Goal: Transaction & Acquisition: Subscribe to service/newsletter

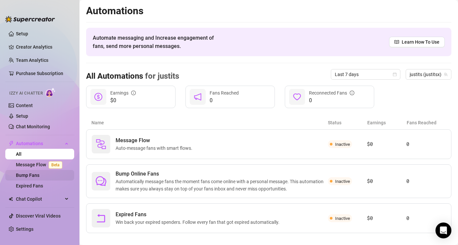
click at [39, 176] on link "Bump Fans" at bounding box center [27, 175] width 23 height 5
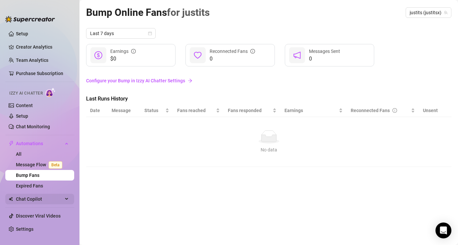
click at [33, 197] on span "Chat Copilot" at bounding box center [39, 199] width 47 height 11
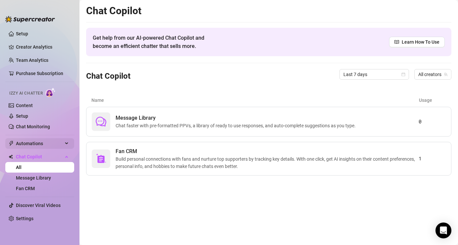
click at [52, 143] on span "Automations" at bounding box center [39, 143] width 47 height 11
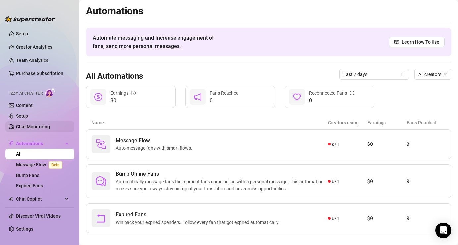
click at [30, 127] on link "Chat Monitoring" at bounding box center [33, 126] width 34 height 5
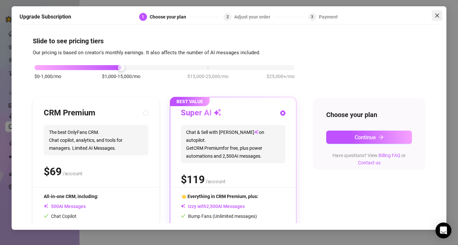
click at [436, 16] on icon "close" at bounding box center [437, 15] width 4 height 4
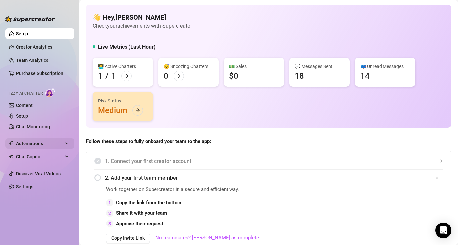
click at [54, 145] on span "Automations" at bounding box center [39, 143] width 47 height 11
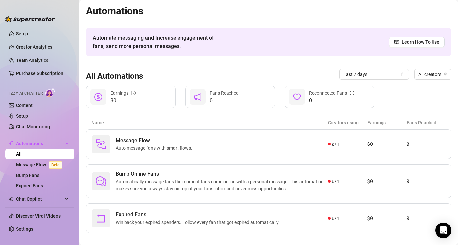
click at [22, 156] on link "All" at bounding box center [19, 154] width 6 height 5
click at [183, 187] on span "Automatically message fans the moment fans come online with a personal message.…" at bounding box center [221, 185] width 212 height 15
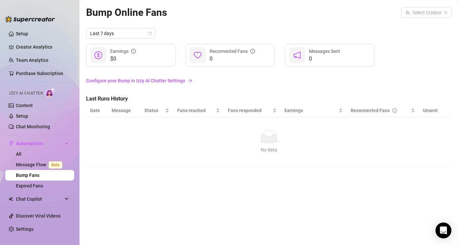
click at [39, 175] on link "Bump Fans" at bounding box center [27, 175] width 23 height 5
click at [60, 167] on link "Message Flow Beta" at bounding box center [40, 164] width 49 height 5
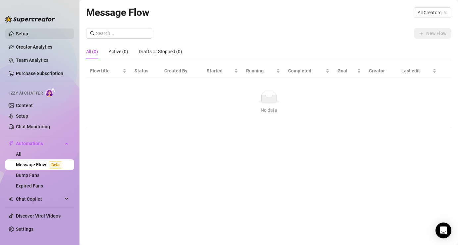
click at [26, 35] on link "Setup" at bounding box center [22, 33] width 12 height 5
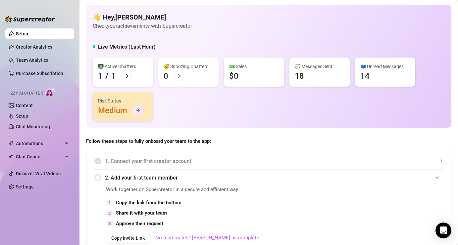
click at [140, 109] on div at bounding box center [137, 110] width 11 height 11
click at [33, 104] on link "Content" at bounding box center [24, 105] width 17 height 5
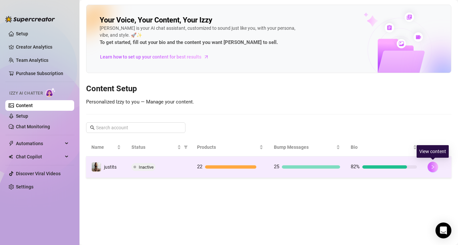
click at [434, 168] on icon "right" at bounding box center [432, 167] width 5 height 5
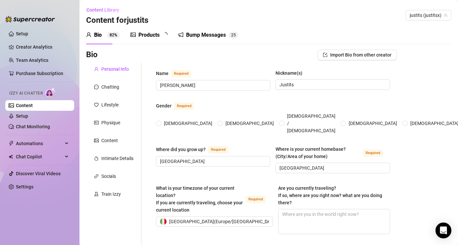
radio input "true"
type input "[DATE]"
click at [217, 32] on div "Bump Messages" at bounding box center [211, 35] width 40 height 8
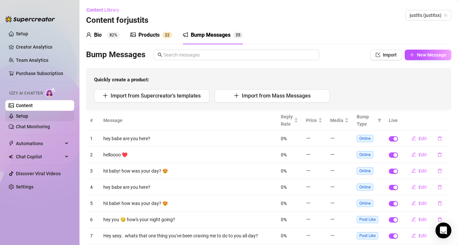
click at [28, 113] on link "Setup" at bounding box center [22, 115] width 12 height 5
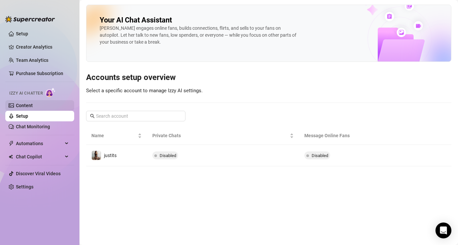
click at [33, 108] on link "Content" at bounding box center [24, 105] width 17 height 5
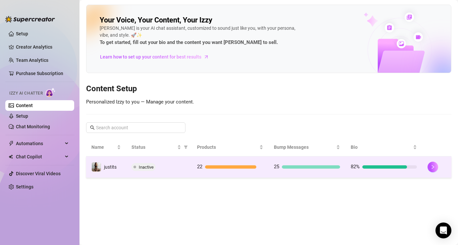
click at [306, 169] on div "25" at bounding box center [307, 167] width 66 height 8
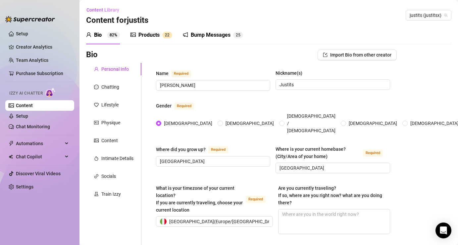
click at [204, 30] on div "Bump Messages 2 5" at bounding box center [213, 35] width 60 height 19
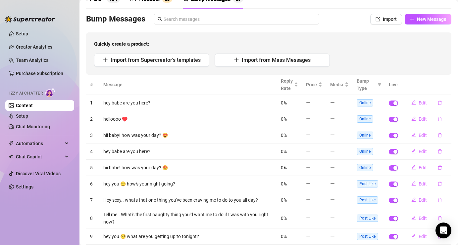
scroll to position [90, 0]
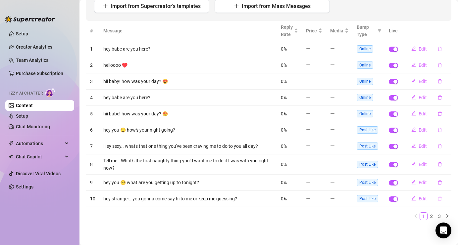
click at [441, 200] on icon "delete" at bounding box center [439, 199] width 4 height 4
click at [447, 181] on span "Yes" at bounding box center [446, 181] width 8 height 5
click at [424, 81] on span "Edit" at bounding box center [422, 81] width 8 height 5
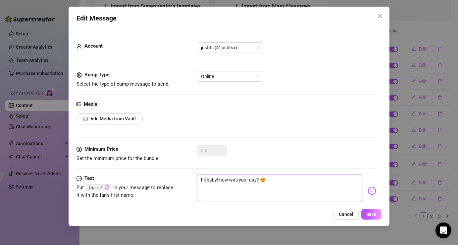
click at [216, 180] on textarea "hii baby! how was your day? 😍" at bounding box center [279, 188] width 165 height 26
type textarea "hii bab! how was your day? 😍"
type textarea "hii babe! how was your day? 😍"
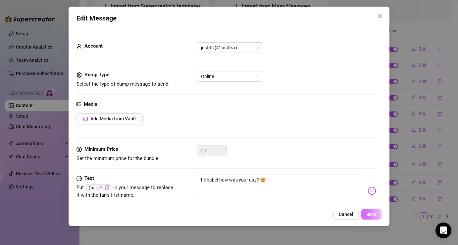
click at [366, 216] on span "Save" at bounding box center [371, 214] width 10 height 5
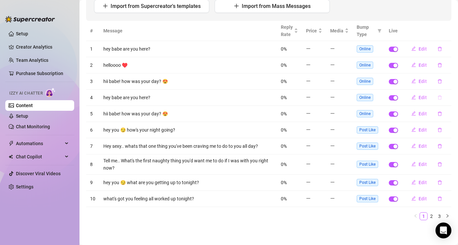
click at [439, 98] on icon "delete" at bounding box center [439, 97] width 5 height 5
click at [445, 77] on span "Yes" at bounding box center [446, 79] width 8 height 5
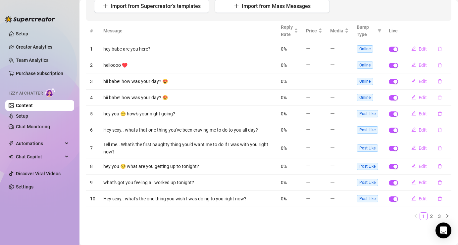
click at [440, 99] on icon "delete" at bounding box center [439, 97] width 4 height 4
click at [449, 79] on span "Yes" at bounding box center [446, 79] width 8 height 5
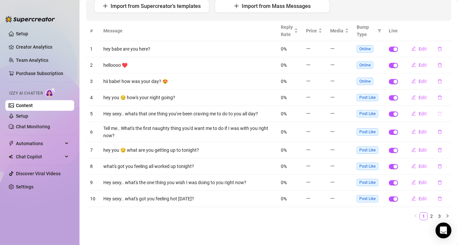
click at [440, 112] on icon "delete" at bounding box center [439, 113] width 4 height 4
click at [448, 100] on button "Yes" at bounding box center [446, 96] width 13 height 8
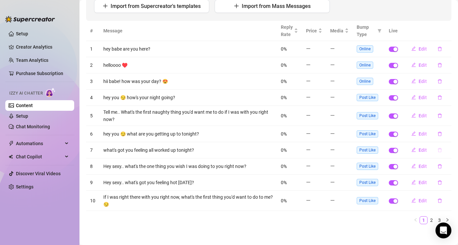
click at [441, 148] on icon "delete" at bounding box center [439, 150] width 5 height 5
click at [446, 135] on span "Yes" at bounding box center [446, 132] width 8 height 5
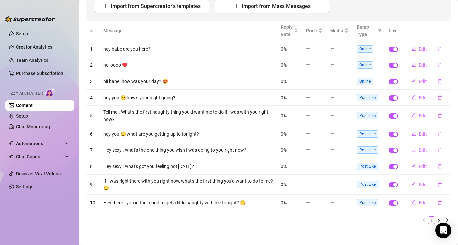
click at [422, 149] on span "Edit" at bounding box center [422, 150] width 8 height 5
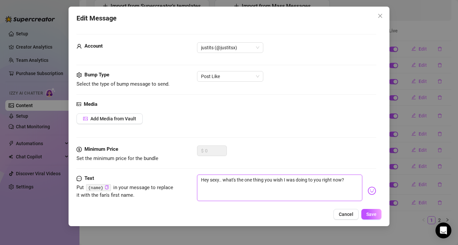
click at [220, 180] on textarea "Hey sexy.. what's the one thing you wish I was doing to you right now?" at bounding box center [279, 188] width 165 height 26
click at [219, 181] on textarea "Hey sexy.. what's the one thing you wish I was doing to you right now?" at bounding box center [279, 188] width 165 height 26
type textarea "Hey sex.. what's the one thing you wish I was doing to you right now?"
type textarea "Hey se.. what's the one thing you wish I was doing to you right now?"
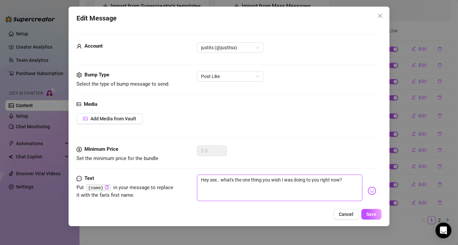
type textarea "Hey se.. what's the one thing you wish I was doing to you right now?"
type textarea "Hey s.. what's the one thing you wish I was doing to you right now?"
type textarea "Hey .. what's the one thing you wish I was doing to you right now?"
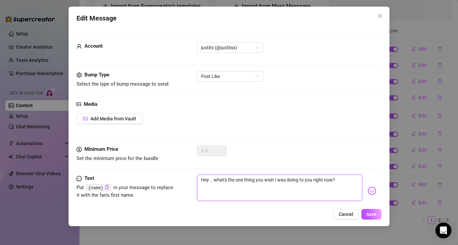
type textarea "Hey b.. what's the one thing you wish I was doing to you right now?"
type textarea "Hey ba.. what's the one thing you wish I was doing to you right now?"
type textarea "Hey bab.. what's the one thing you wish I was doing to you right now?"
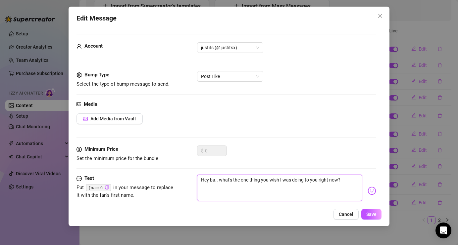
type textarea "Hey bab.. what's the one thing you wish I was doing to you right now?"
type textarea "Hey babe.. what's the one thing you wish I was doing to you right now?"
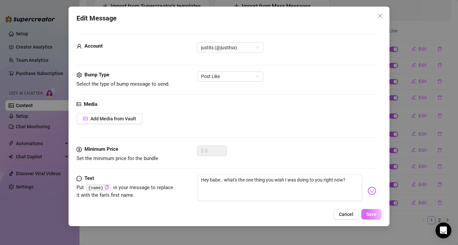
click at [374, 214] on span "Save" at bounding box center [371, 214] width 10 height 5
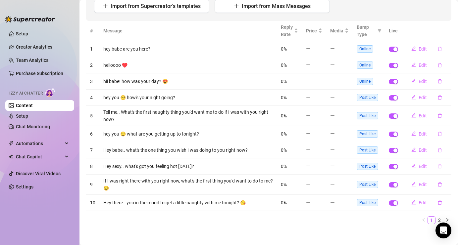
click at [441, 168] on icon "delete" at bounding box center [439, 166] width 5 height 5
click at [450, 150] on span "Yes" at bounding box center [446, 148] width 8 height 5
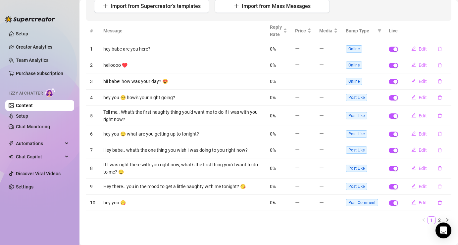
click at [440, 184] on button "button" at bounding box center [439, 186] width 15 height 11
click at [447, 169] on span "Yes" at bounding box center [446, 168] width 8 height 5
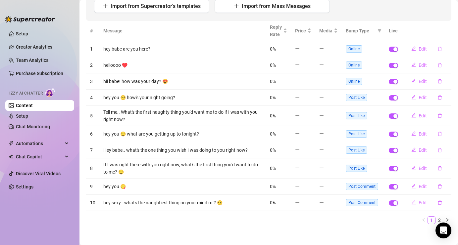
click at [424, 203] on span "Edit" at bounding box center [422, 202] width 8 height 5
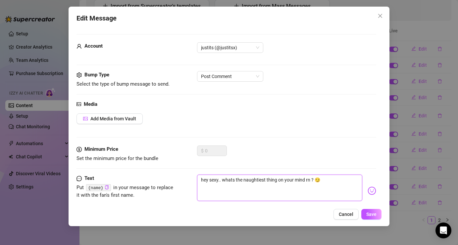
click at [217, 181] on textarea "hey sexy.. whats the naughtiest thing on your mind rn ? 😏" at bounding box center [279, 188] width 165 height 26
type textarea "hey sex.. whats the naughtiest thing on your mind rn ? 😏"
type textarea "hey se.. whats the naughtiest thing on your mind rn ? 😏"
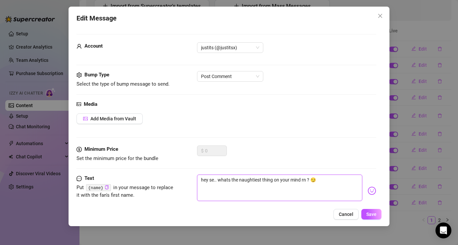
type textarea "hey s.. whats the naughtiest thing on your mind rn ? 😏"
type textarea "hey .. whats the naughtiest thing on your mind rn ? 😏"
type textarea "hey b.. whats the naughtiest thing on your mind rn ? 😏"
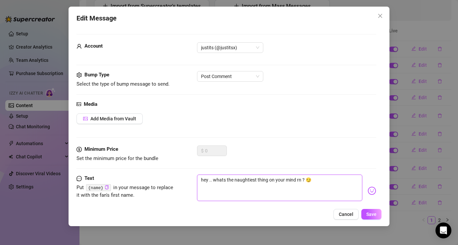
type textarea "hey b.. whats the naughtiest thing on your mind rn ? 😏"
type textarea "hey ba.. whats the naughtiest thing on your mind rn ? 😏"
type textarea "hey bab.. whats the naughtiest thing on your mind rn ? 😏"
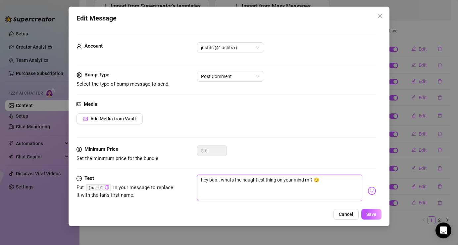
type textarea "hey babe.. whats the naughtiest thing on your mind rn ? 😏"
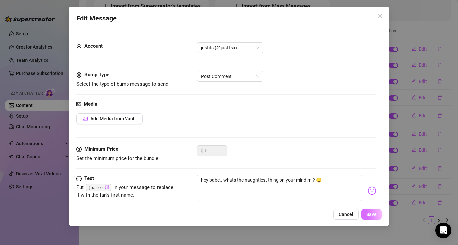
click at [376, 215] on span "Save" at bounding box center [371, 214] width 10 height 5
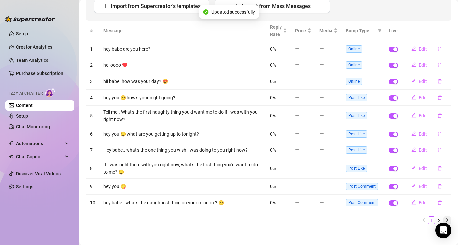
click at [448, 219] on icon "right" at bounding box center [447, 220] width 4 height 4
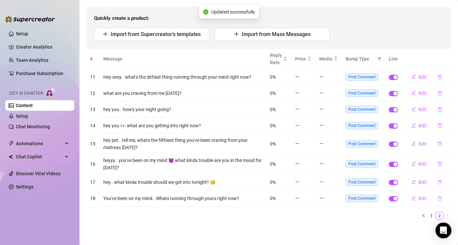
scroll to position [61, 0]
click at [419, 79] on span "Edit" at bounding box center [422, 77] width 8 height 5
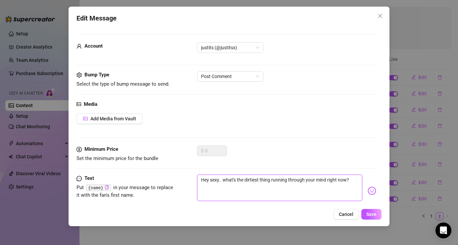
click at [219, 181] on textarea "Hey sexy.. what's the dirtiest thing running through your mind right now?" at bounding box center [279, 188] width 165 height 26
type textarea "Hey sex.. what's the dirtiest thing running through your mind right now?"
type textarea "Hey se.. what's the dirtiest thing running through your mind right now?"
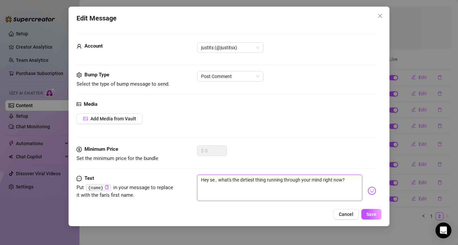
type textarea "Hey s.. what's the dirtiest thing running through your mind right now?"
type textarea "Hey .. what's the dirtiest thing running through your mind right now?"
type textarea "Hey b.. what's the dirtiest thing running through your mind right now?"
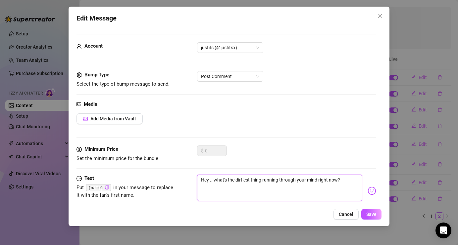
type textarea "Hey b.. what's the dirtiest thing running through your mind right now?"
type textarea "Hey ba.. what's the dirtiest thing running through your mind right now?"
type textarea "Hey bab.. what's the dirtiest thing running through your mind right now?"
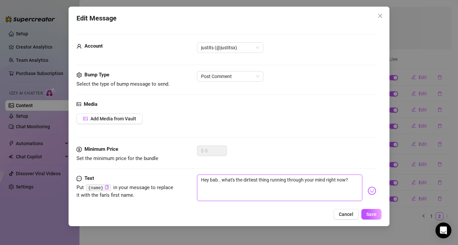
type textarea "Hey babe.. what's the dirtiest thing running through your mind right now?"
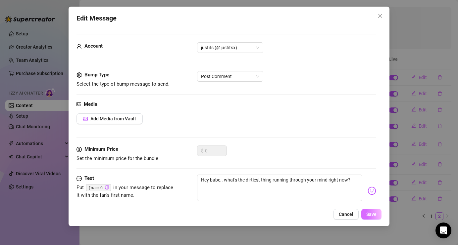
click at [371, 216] on span "Save" at bounding box center [371, 214] width 10 height 5
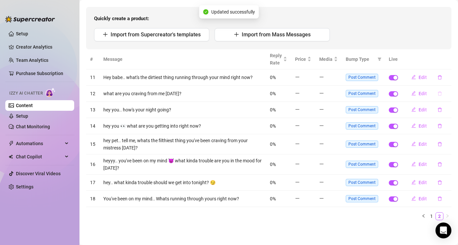
click at [438, 94] on icon "delete" at bounding box center [439, 93] width 5 height 5
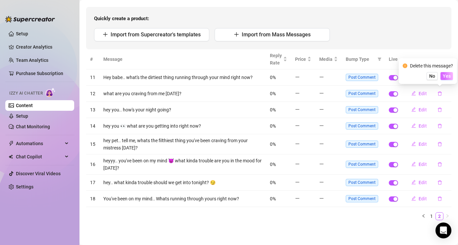
click at [449, 77] on span "Yes" at bounding box center [446, 75] width 8 height 5
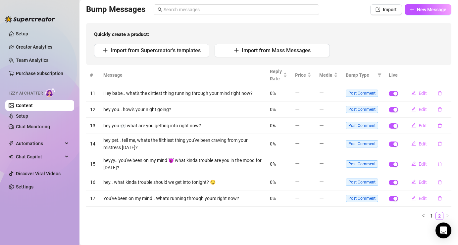
scroll to position [45, 0]
click at [435, 145] on button "button" at bounding box center [439, 144] width 15 height 11
click at [450, 129] on span "Yes" at bounding box center [446, 126] width 8 height 5
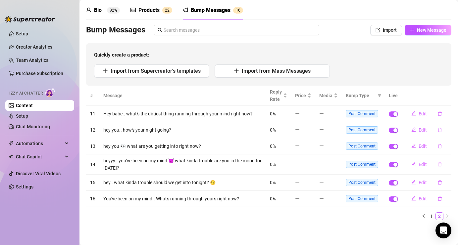
click at [439, 164] on icon "delete" at bounding box center [439, 164] width 5 height 5
click at [445, 148] on span "Yes" at bounding box center [446, 146] width 8 height 5
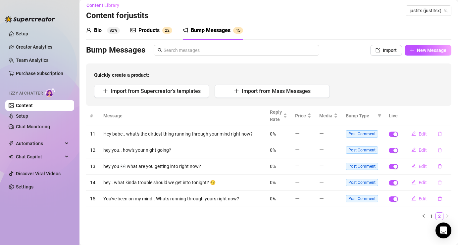
click at [437, 183] on icon "delete" at bounding box center [439, 182] width 5 height 5
click at [448, 165] on span "Yes" at bounding box center [446, 164] width 8 height 5
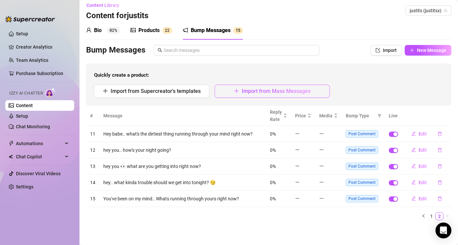
scroll to position [0, 0]
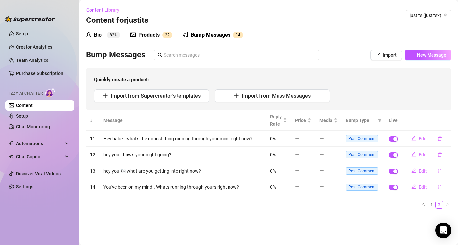
click at [208, 35] on div "Bump Messages" at bounding box center [211, 35] width 40 height 8
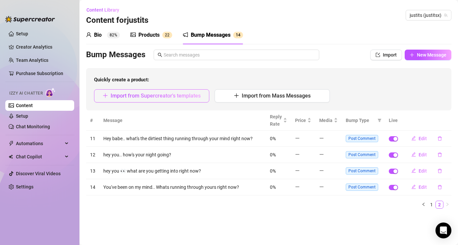
click at [199, 95] on span "Import from Supercreator's templates" at bounding box center [155, 96] width 90 height 6
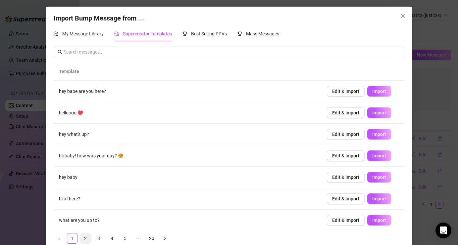
click at [85, 239] on link "2" at bounding box center [85, 239] width 10 height 10
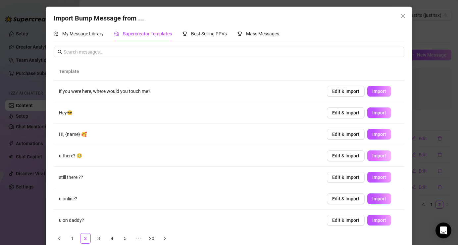
click at [373, 154] on span "Import" at bounding box center [379, 155] width 14 height 5
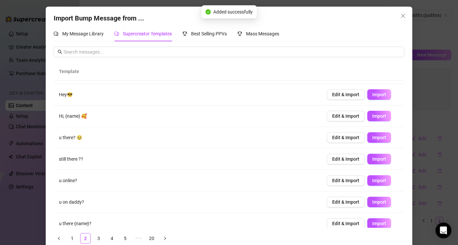
scroll to position [19, 0]
click at [384, 183] on button "Import" at bounding box center [379, 180] width 24 height 11
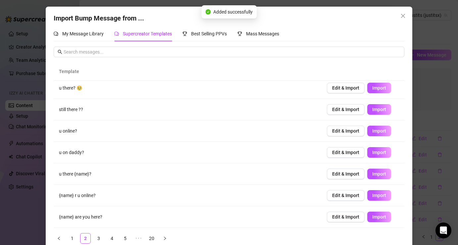
scroll to position [11, 0]
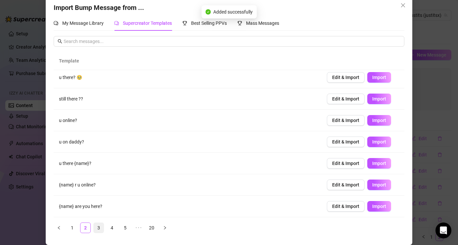
click at [94, 228] on link "3" at bounding box center [99, 228] width 10 height 10
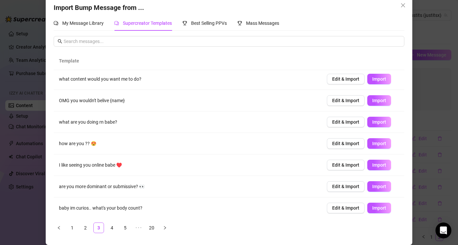
scroll to position [68, 0]
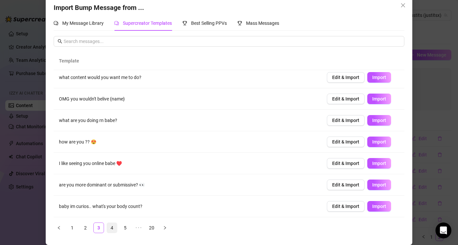
click at [112, 229] on link "4" at bounding box center [112, 228] width 10 height 10
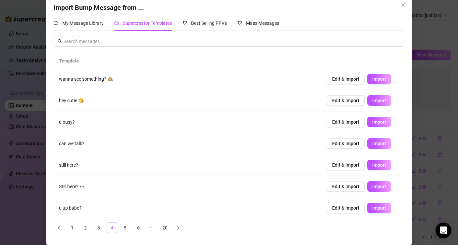
scroll to position [0, 0]
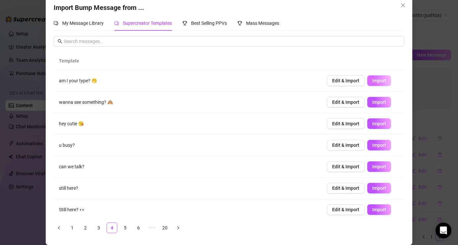
click at [380, 82] on span "Import" at bounding box center [379, 80] width 14 height 5
click at [372, 101] on span "Import" at bounding box center [379, 102] width 14 height 5
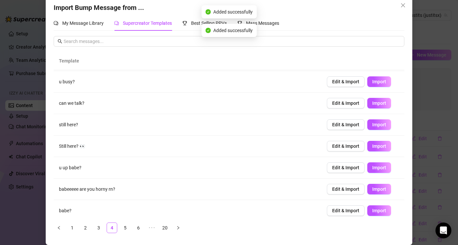
scroll to position [68, 0]
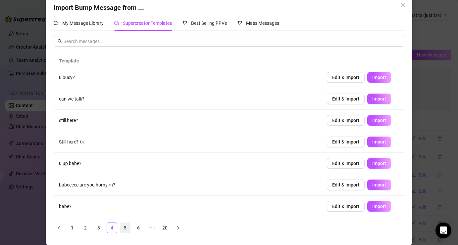
click at [126, 226] on link "5" at bounding box center [125, 228] width 10 height 10
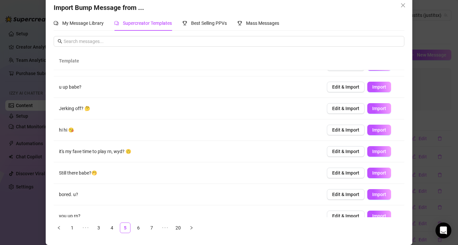
scroll to position [17, 0]
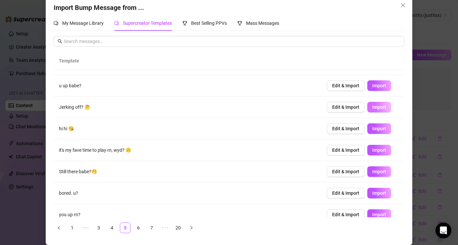
click at [372, 107] on span "Import" at bounding box center [379, 107] width 14 height 5
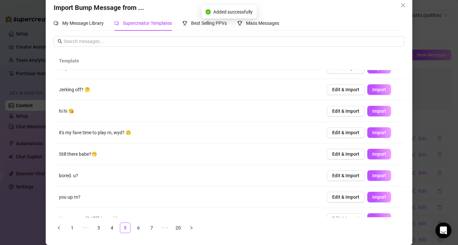
scroll to position [68, 0]
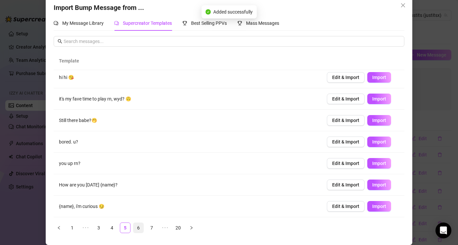
click at [138, 229] on link "6" at bounding box center [138, 228] width 10 height 10
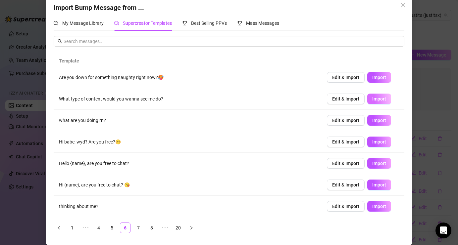
click at [383, 98] on span "Import" at bounding box center [379, 98] width 14 height 5
click at [141, 227] on link "7" at bounding box center [138, 228] width 10 height 10
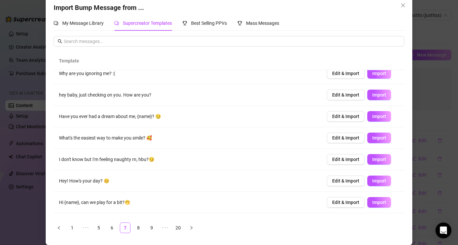
scroll to position [49, 0]
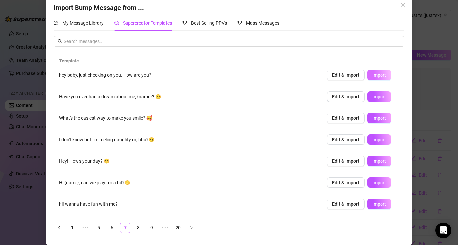
click at [375, 76] on span "Import" at bounding box center [379, 74] width 14 height 5
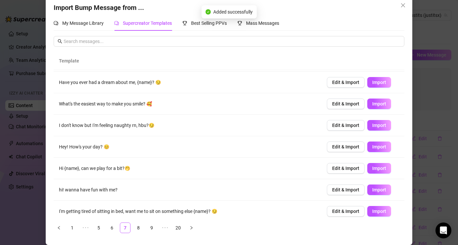
scroll to position [68, 0]
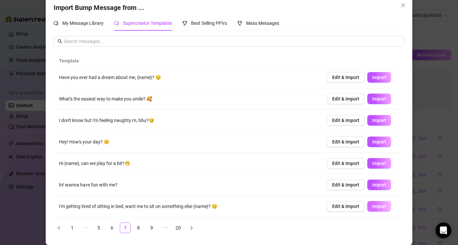
click at [382, 205] on span "Import" at bounding box center [379, 206] width 14 height 5
click at [401, 5] on icon "close" at bounding box center [402, 5] width 5 height 5
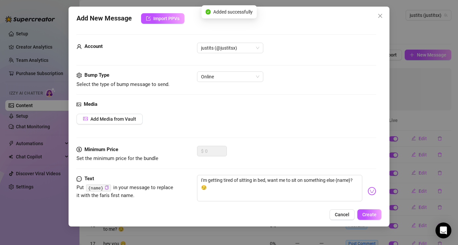
scroll to position [4, 0]
click at [380, 18] on icon "close" at bounding box center [379, 15] width 5 height 5
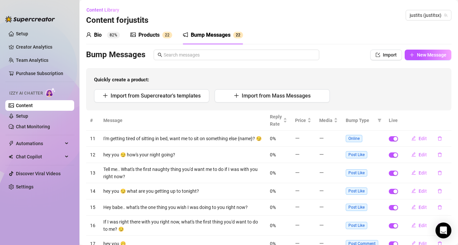
scroll to position [94, 0]
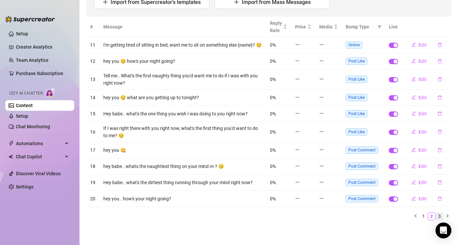
click at [442, 216] on link "3" at bounding box center [438, 216] width 7 height 7
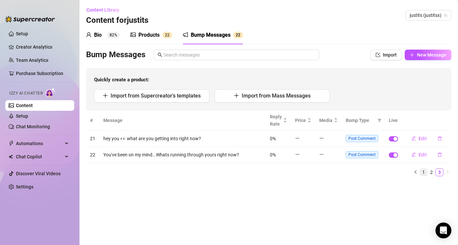
click at [420, 172] on link "1" at bounding box center [422, 172] width 7 height 7
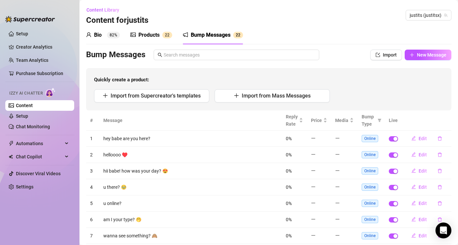
scroll to position [86, 0]
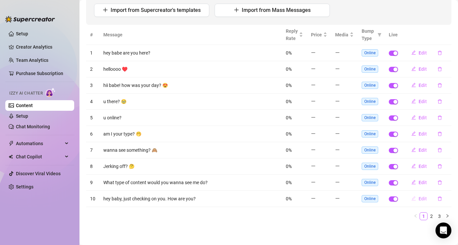
click at [417, 198] on button "Edit" at bounding box center [419, 199] width 26 height 11
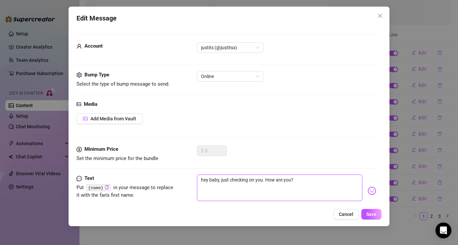
click at [219, 181] on textarea "hey baby, just checking on you. How are you?" at bounding box center [279, 188] width 165 height 26
type textarea "hey bab, just checking on you. How are you?"
type textarea "hey babe, just checking on you. How are you?"
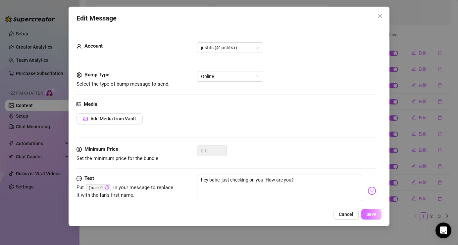
click at [376, 215] on button "Save" at bounding box center [371, 214] width 20 height 11
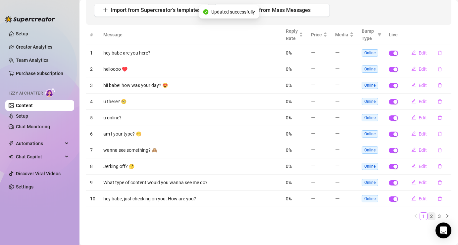
click at [429, 217] on link "2" at bounding box center [430, 216] width 7 height 7
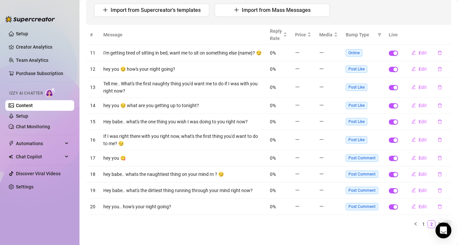
click at [445, 221] on button "button" at bounding box center [447, 224] width 8 height 8
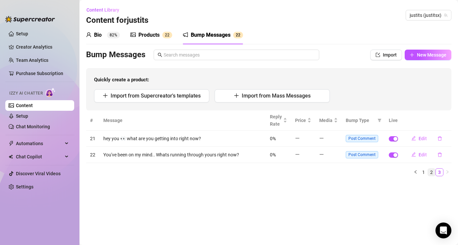
click at [429, 171] on link "2" at bounding box center [430, 172] width 7 height 7
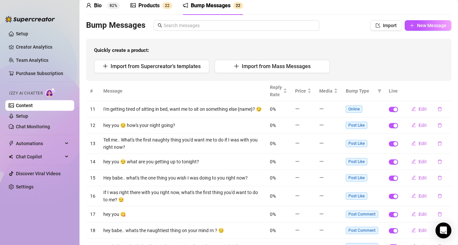
scroll to position [34, 0]
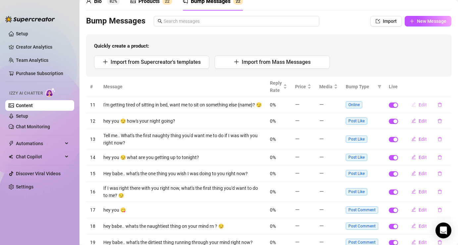
click at [422, 103] on span "Edit" at bounding box center [422, 104] width 8 height 5
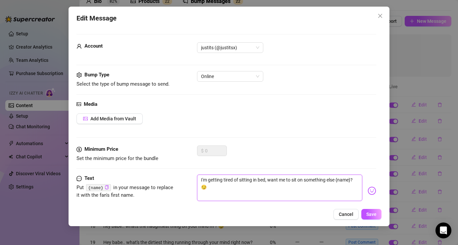
click at [352, 180] on textarea "I'm getting tired of sitting in bed, want me to sit on something else {name}? 😏" at bounding box center [279, 188] width 165 height 26
type textarea "I'm getting tired of sitting in bed, want me to sit on something else {name? 😏"
type textarea "I'm getting tired of sitting in bed, want me to sit on something else {nam? 😏"
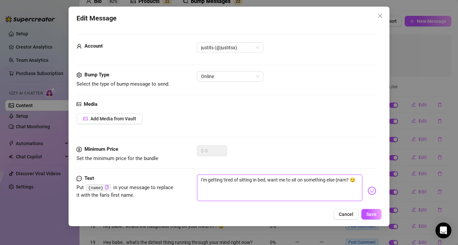
type textarea "I'm getting tired of sitting in bed, want me to sit on something else {na? 😏"
type textarea "I'm getting tired of sitting in bed, want me to sit on something else {n? 😏"
type textarea "I'm getting tired of sitting in bed, want me to sit on something else {? 😏"
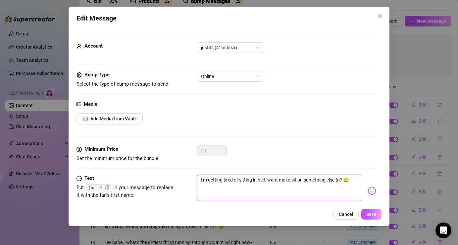
type textarea "I'm getting tired of sitting in bed, want me to sit on something else {? 😏"
type textarea "I'm getting tired of sitting in bed, want me to sit on something else ? 😏"
type textarea "I'm getting tired of sitting in bed, want me to sit on something else b? 😏"
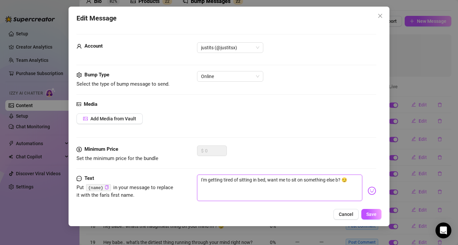
type textarea "I'm getting tired of sitting in bed, want me to sit on something else ba? 😏"
type textarea "I'm getting tired of sitting in bed, want me to sit on something else bab? 😏"
type textarea "I'm getting tired of sitting in bed, want me to sit on something else babe? 😏"
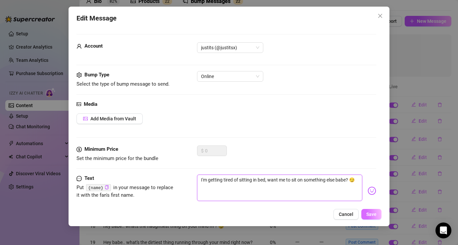
type textarea "I'm getting tired of sitting in bed, want me to sit on something else babe? 😏"
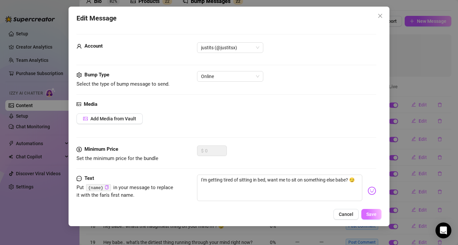
click at [378, 214] on button "Save" at bounding box center [371, 214] width 20 height 11
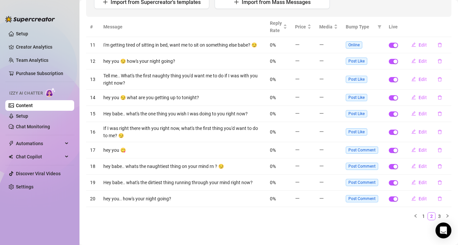
scroll to position [0, 0]
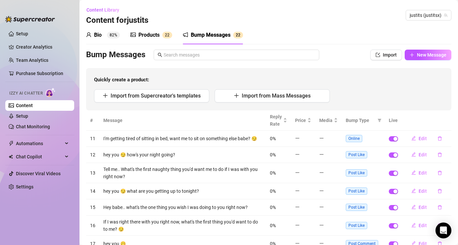
click at [107, 39] on div "Bio 82%" at bounding box center [103, 35] width 34 height 19
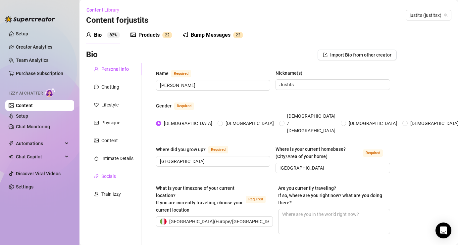
click at [111, 175] on div "Socials" at bounding box center [108, 176] width 15 height 7
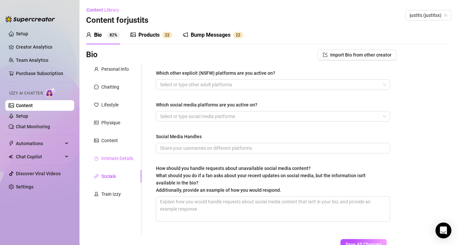
click at [110, 163] on div "Intimate Details" at bounding box center [113, 158] width 55 height 13
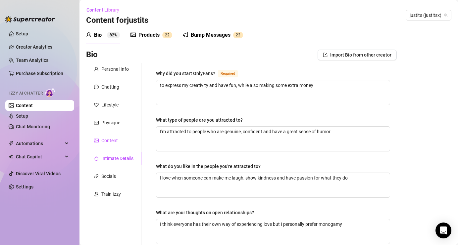
click at [113, 140] on div "Content" at bounding box center [109, 140] width 17 height 7
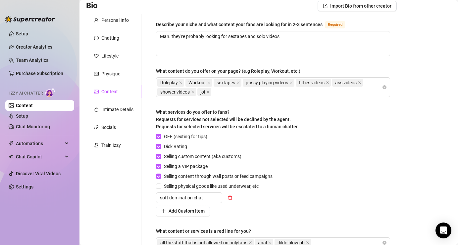
scroll to position [75, 0]
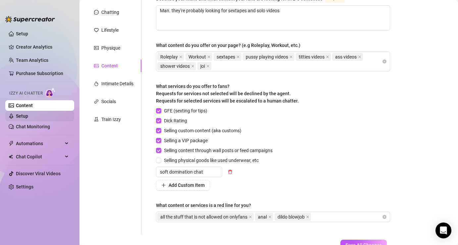
click at [28, 115] on link "Setup" at bounding box center [22, 115] width 12 height 5
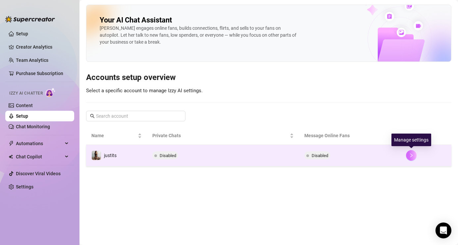
click at [410, 158] on button "button" at bounding box center [411, 155] width 11 height 11
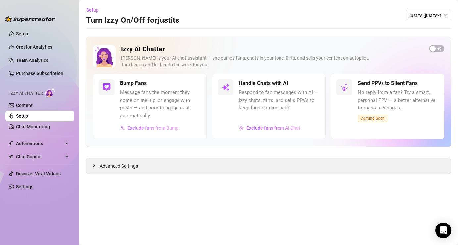
click at [141, 127] on span "Exclude fans from Bump" at bounding box center [152, 127] width 51 height 5
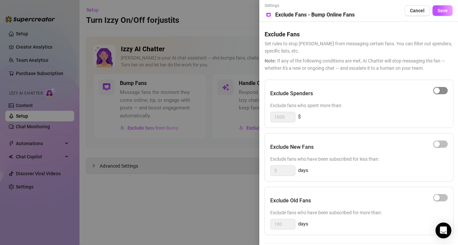
click at [439, 90] on button "button" at bounding box center [440, 90] width 15 height 7
click at [286, 117] on input "1000" at bounding box center [282, 117] width 24 height 10
type input "1"
type input "150"
click at [335, 105] on span "Exclude fans who spent more than:" at bounding box center [358, 105] width 177 height 7
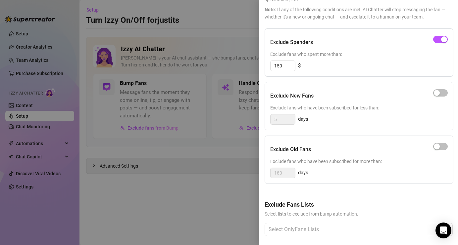
scroll to position [55, 0]
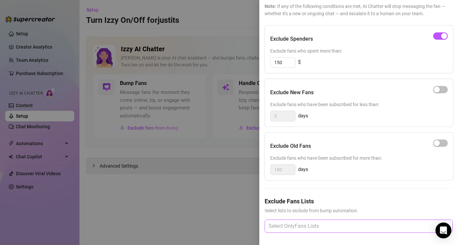
click at [298, 232] on div at bounding box center [355, 226] width 178 height 12
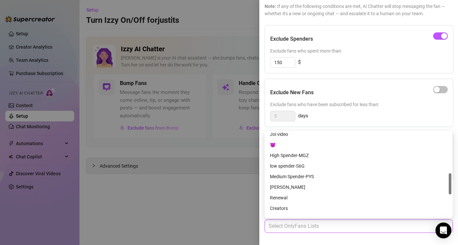
scroll to position [157, 0]
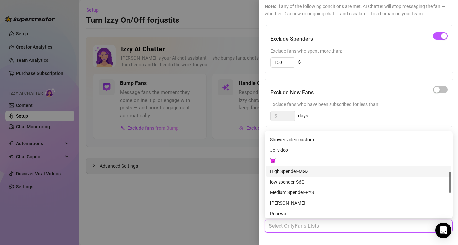
click at [295, 170] on div "High Spender-MGZ" at bounding box center [358, 171] width 177 height 7
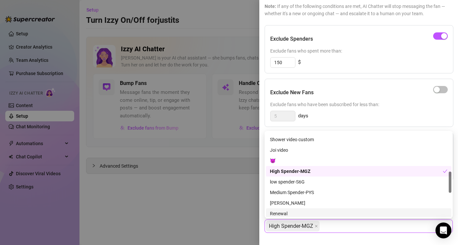
click at [346, 231] on div "High Spender-MGZ" at bounding box center [355, 226] width 178 height 12
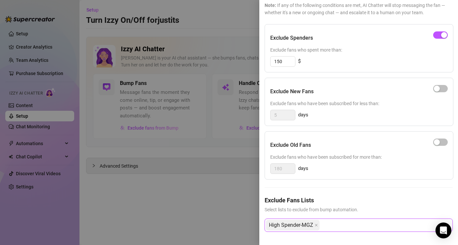
scroll to position [0, 0]
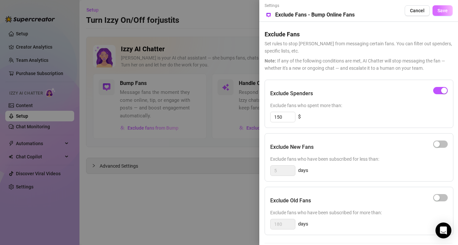
click at [441, 10] on span "Save" at bounding box center [442, 10] width 10 height 5
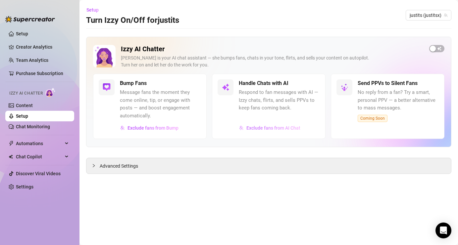
click at [276, 127] on span "Exclude fans from AI Chat" at bounding box center [273, 127] width 54 height 5
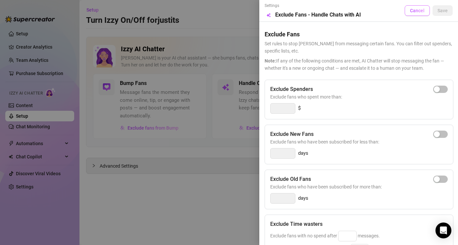
click at [411, 11] on span "Cancel" at bounding box center [417, 10] width 15 height 5
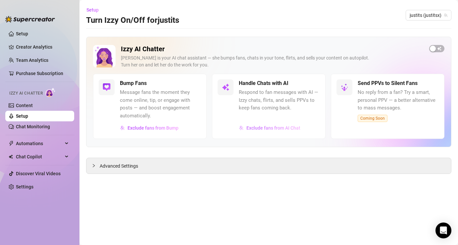
click at [285, 129] on span "Exclude fans from AI Chat" at bounding box center [273, 127] width 54 height 5
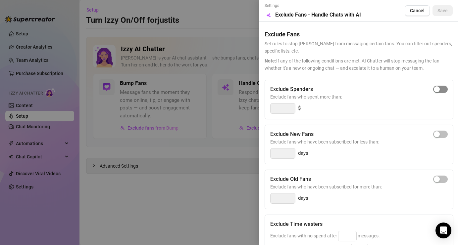
click at [435, 89] on div "button" at bounding box center [436, 89] width 6 height 6
click at [286, 106] on input "300" at bounding box center [282, 109] width 24 height 10
type input "3"
click at [434, 90] on div "button" at bounding box center [436, 89] width 6 height 6
click at [286, 107] on input "300" at bounding box center [282, 109] width 24 height 10
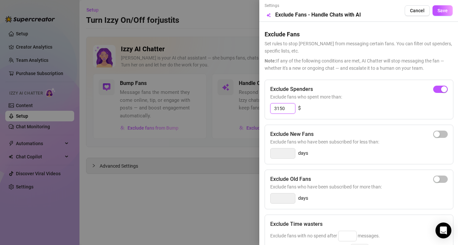
click at [278, 109] on input "3150" at bounding box center [282, 109] width 24 height 10
click at [277, 108] on input "3150" at bounding box center [282, 109] width 24 height 10
type input "150"
click at [333, 87] on div "Exclude Spenders" at bounding box center [358, 89] width 177 height 8
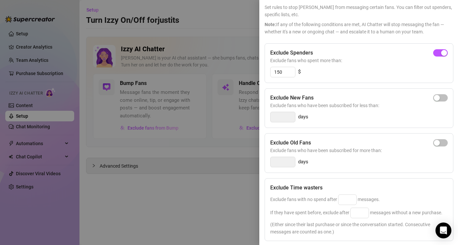
scroll to position [95, 0]
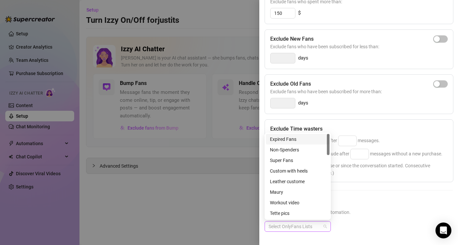
click at [298, 229] on div at bounding box center [294, 226] width 57 height 9
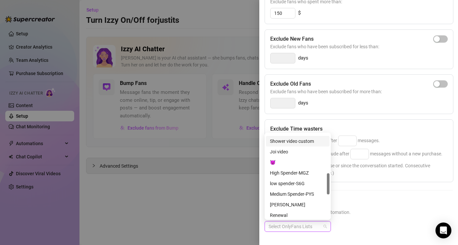
scroll to position [157, 0]
click at [303, 171] on div "High Spender-MGZ" at bounding box center [298, 172] width 56 height 7
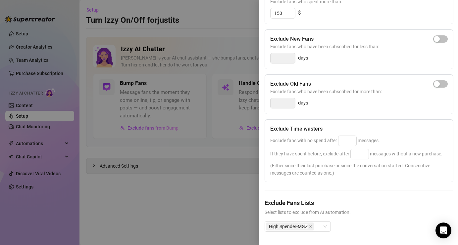
click at [363, 210] on span "Select lists to exclude from AI automation." at bounding box center [358, 212] width 188 height 7
click at [323, 226] on div "High Spender-MGZ" at bounding box center [297, 226] width 66 height 11
click at [363, 200] on h5 "Exclude Fans Lists" at bounding box center [358, 202] width 188 height 9
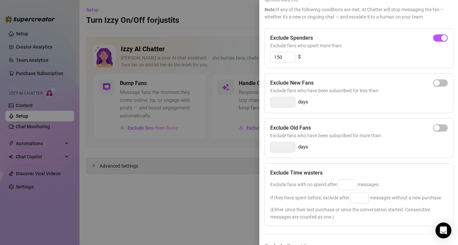
scroll to position [0, 0]
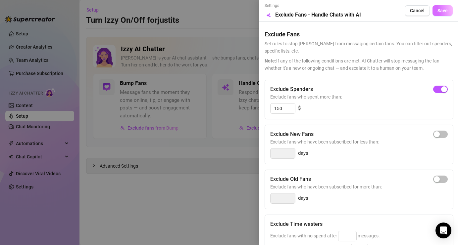
click at [445, 12] on span "Save" at bounding box center [442, 10] width 10 height 5
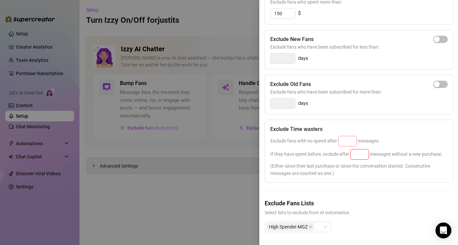
scroll to position [95, 0]
click at [349, 143] on input at bounding box center [347, 141] width 18 height 10
click at [382, 125] on div "Exclude Time wasters" at bounding box center [358, 129] width 177 height 8
click at [352, 145] on input "30" at bounding box center [347, 141] width 18 height 10
type input "3"
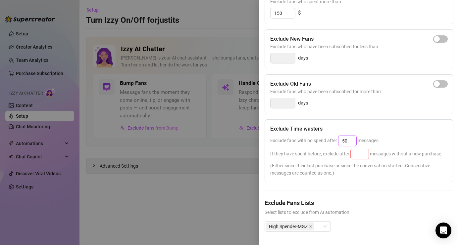
type input "50"
click at [360, 155] on input at bounding box center [359, 154] width 18 height 10
type input "100"
click at [384, 179] on div "Exclude Time wasters Exclude fans with no spend after 50 messages. If they have…" at bounding box center [358, 150] width 189 height 63
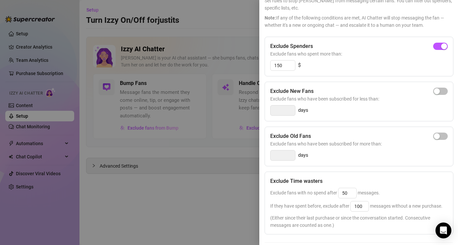
scroll to position [0, 0]
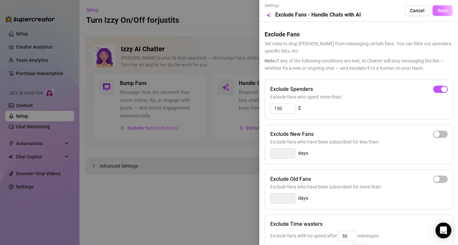
click at [446, 9] on span "Save" at bounding box center [442, 10] width 10 height 5
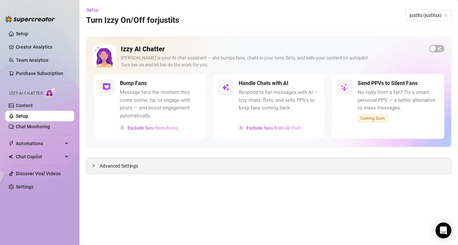
click at [110, 164] on span "Advanced Settings" at bounding box center [119, 165] width 38 height 7
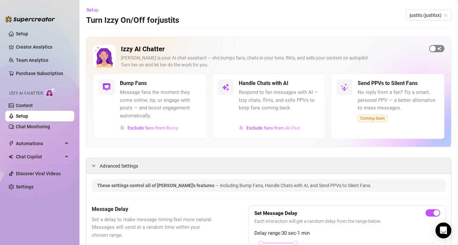
click at [440, 48] on span "button" at bounding box center [436, 48] width 15 height 7
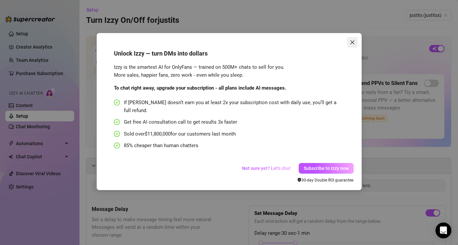
click at [353, 40] on icon "close" at bounding box center [351, 42] width 5 height 5
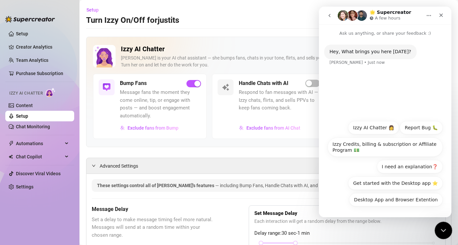
click at [440, 227] on icon "Close Intercom Messenger" at bounding box center [442, 230] width 8 height 8
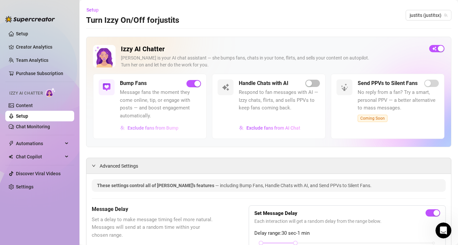
click at [172, 129] on span "Exclude fans from Bump" at bounding box center [152, 127] width 51 height 5
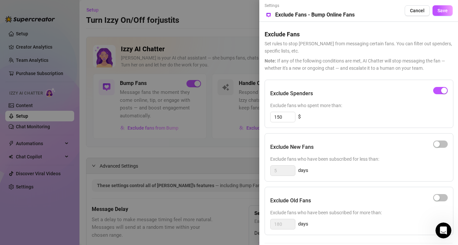
scroll to position [56, 0]
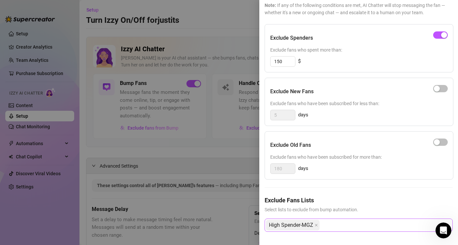
click at [342, 225] on div "High Spender-MGZ" at bounding box center [355, 225] width 178 height 12
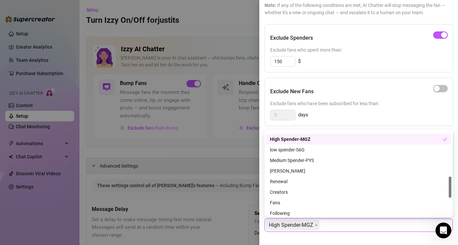
scroll to position [181, 0]
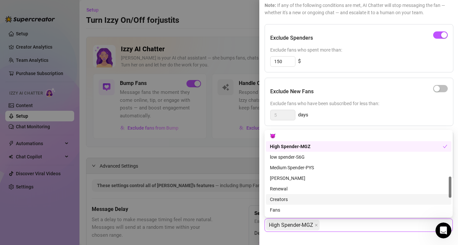
click at [308, 198] on div "Creators" at bounding box center [358, 199] width 177 height 7
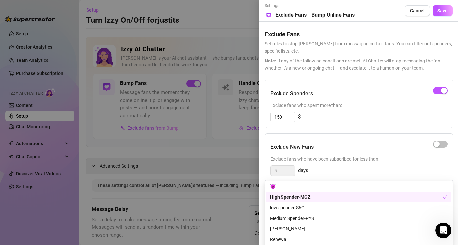
scroll to position [56, 0]
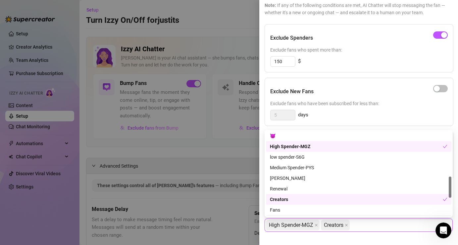
click at [380, 237] on div "Exclude Fans Lists Select lists to exclude from bump automation. High Spender-M…" at bounding box center [358, 219] width 188 height 47
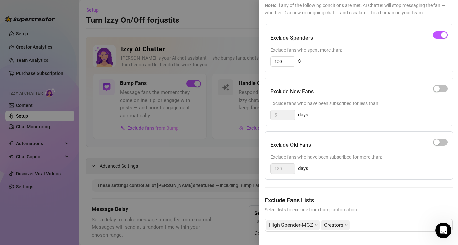
scroll to position [0, 0]
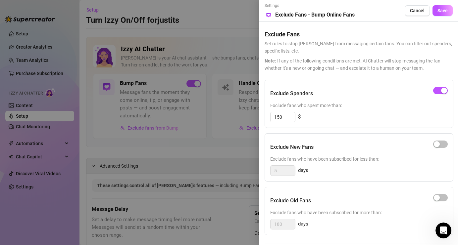
click at [446, 5] on div "Settings Preview Exclude Fans - Bump Online Fans Cancel Save" at bounding box center [358, 11] width 188 height 16
click at [445, 9] on span "Save" at bounding box center [442, 10] width 10 height 5
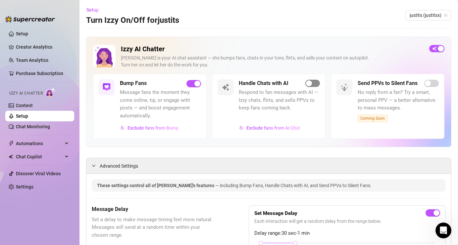
click at [310, 85] on div "button" at bounding box center [309, 83] width 6 height 6
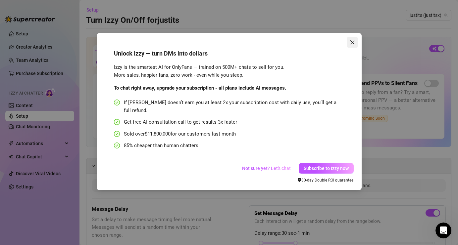
click at [350, 37] on button "Close" at bounding box center [352, 42] width 11 height 11
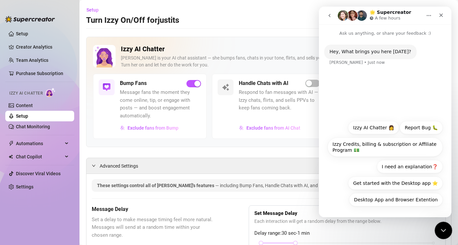
click at [445, 229] on icon "Close Intercom Messenger" at bounding box center [442, 230] width 8 height 8
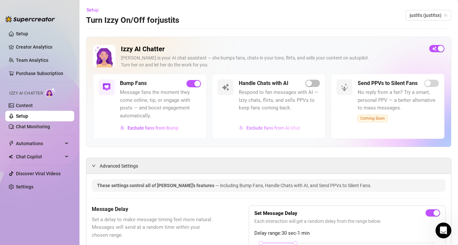
click at [292, 127] on span "Exclude fans from AI Chat" at bounding box center [273, 127] width 54 height 5
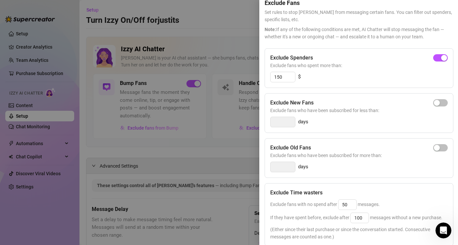
scroll to position [95, 0]
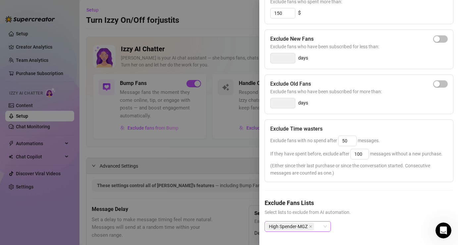
click at [327, 228] on div "High Spender-MGZ" at bounding box center [297, 226] width 66 height 11
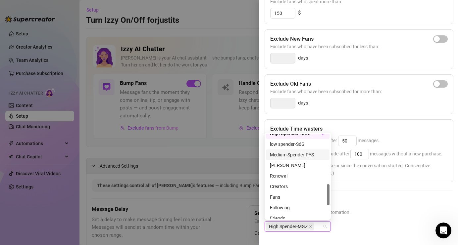
scroll to position [205, 0]
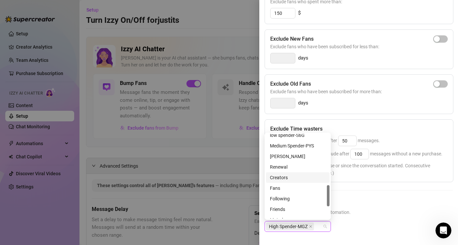
click at [299, 176] on div "Creators" at bounding box center [298, 177] width 56 height 7
click at [369, 213] on span "Select lists to exclude from AI automation." at bounding box center [358, 212] width 188 height 7
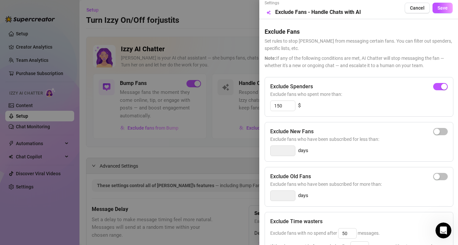
scroll to position [0, 0]
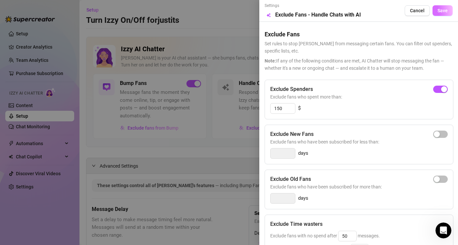
click at [440, 12] on span "Save" at bounding box center [442, 10] width 10 height 5
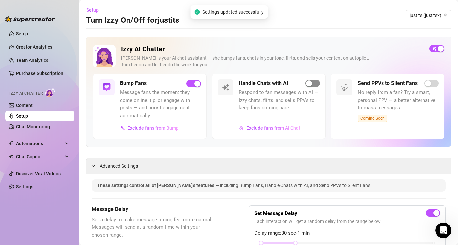
click at [312, 86] on span "button" at bounding box center [312, 83] width 15 height 7
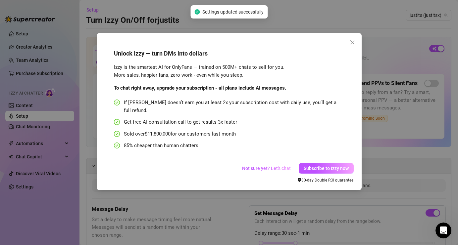
click at [342, 166] on span "Subscribe to Izzy now" at bounding box center [325, 168] width 45 height 5
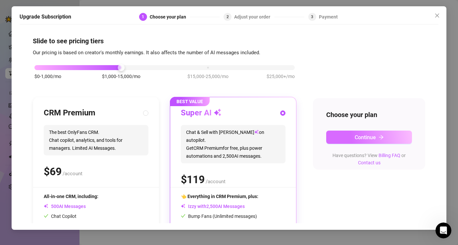
click at [371, 139] on span "Continue" at bounding box center [364, 137] width 21 height 6
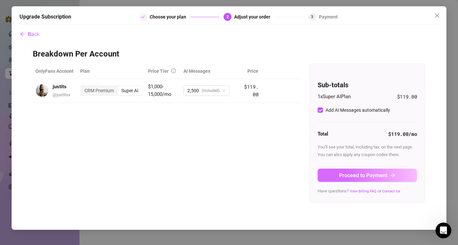
click at [370, 176] on span "Proceed to Payment" at bounding box center [363, 175] width 48 height 6
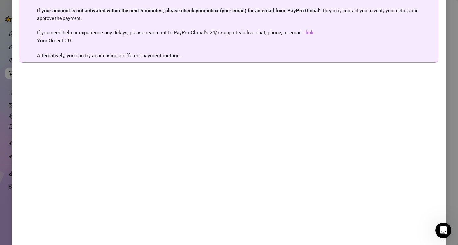
scroll to position [71, 0]
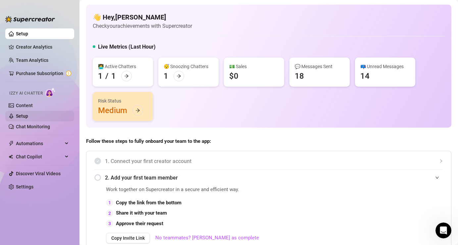
click at [28, 113] on link "Setup" at bounding box center [22, 115] width 12 height 5
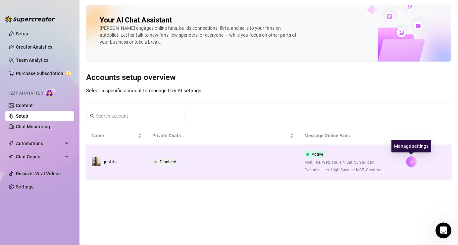
click at [411, 164] on button "button" at bounding box center [411, 161] width 11 height 11
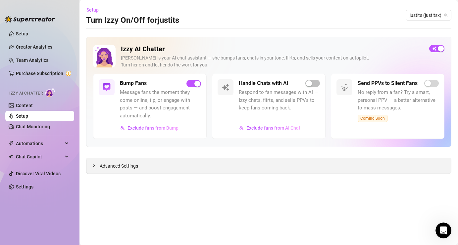
click at [96, 166] on div at bounding box center [96, 165] width 8 height 7
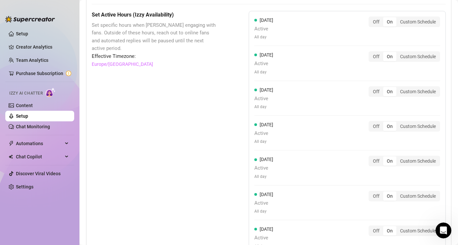
scroll to position [574, 0]
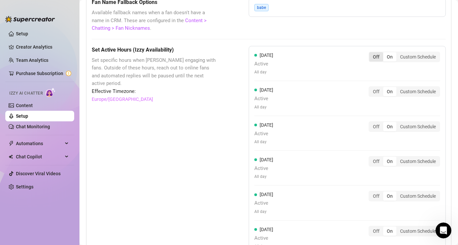
click at [376, 56] on div "Off" at bounding box center [376, 56] width 14 height 9
click at [371, 53] on input "Off" at bounding box center [371, 53] width 0 height 0
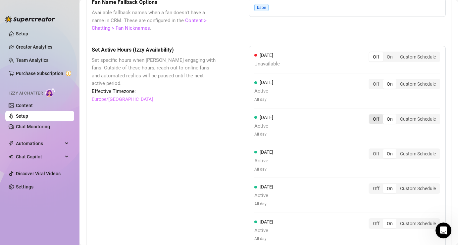
click at [374, 119] on div "Off" at bounding box center [376, 118] width 14 height 9
click at [371, 115] on input "Off" at bounding box center [371, 115] width 0 height 0
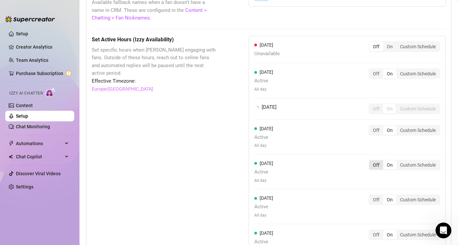
scroll to position [626, 0]
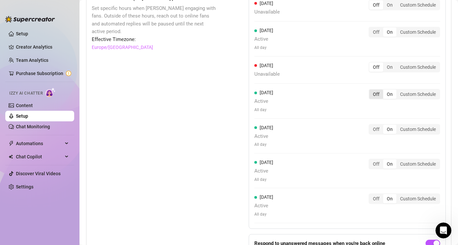
click at [377, 90] on div "Off On Custom Schedule" at bounding box center [403, 94] width 71 height 11
click at [381, 131] on div "Off" at bounding box center [376, 129] width 14 height 9
click at [371, 126] on input "Off" at bounding box center [371, 126] width 0 height 0
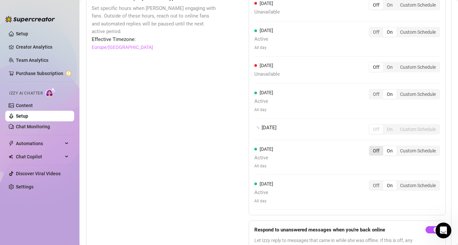
click at [375, 151] on div "Off" at bounding box center [376, 150] width 14 height 9
click at [371, 147] on input "Off" at bounding box center [371, 147] width 0 height 0
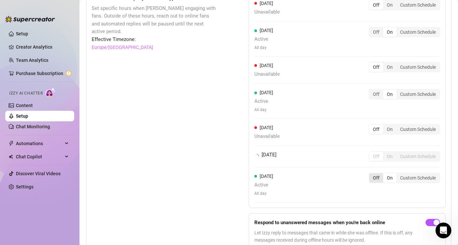
click at [373, 178] on div "Off" at bounding box center [376, 177] width 14 height 9
click at [371, 174] on input "Off" at bounding box center [371, 174] width 0 height 0
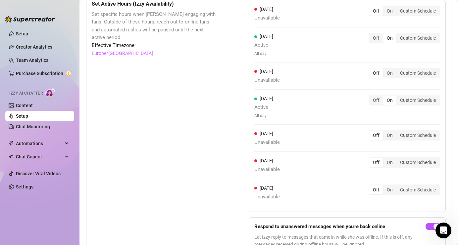
scroll to position [604, 0]
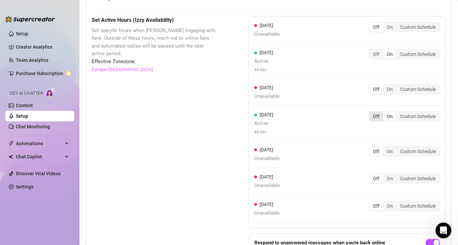
click at [378, 117] on div "Off" at bounding box center [376, 116] width 14 height 9
click at [371, 113] on input "Off" at bounding box center [371, 113] width 0 height 0
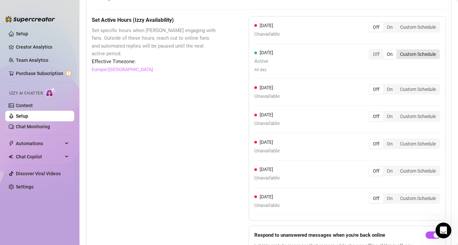
click at [413, 55] on div "Custom Schedule" at bounding box center [417, 54] width 43 height 9
click at [398, 51] on input "Custom Schedule" at bounding box center [398, 51] width 0 height 0
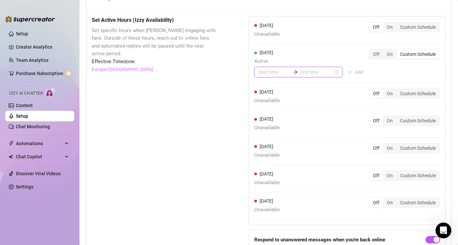
click at [269, 71] on input at bounding box center [274, 71] width 32 height 7
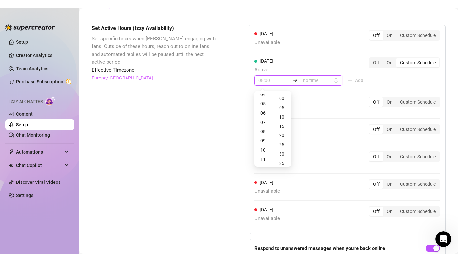
scroll to position [51, 0]
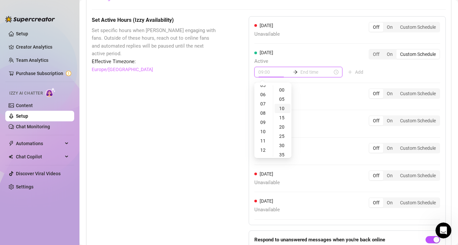
type input "08:00"
type input "00:10"
click at [393, 58] on div "On" at bounding box center [389, 54] width 13 height 9
click at [384, 51] on input "On" at bounding box center [384, 51] width 0 height 0
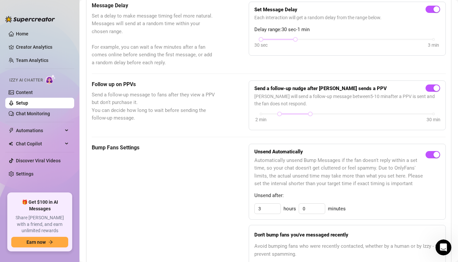
scroll to position [170, 0]
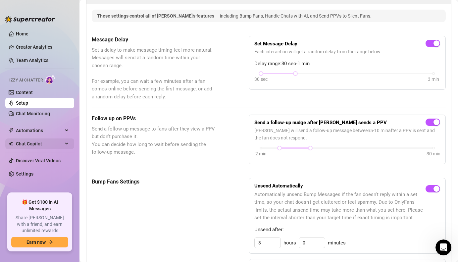
click at [31, 147] on span "Chat Copilot" at bounding box center [39, 143] width 47 height 11
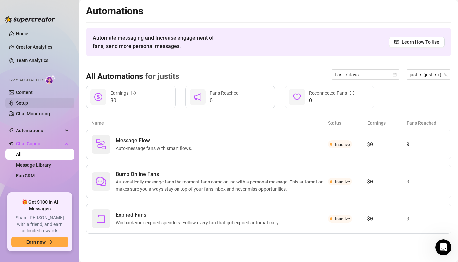
click at [28, 102] on link "Setup" at bounding box center [22, 102] width 12 height 5
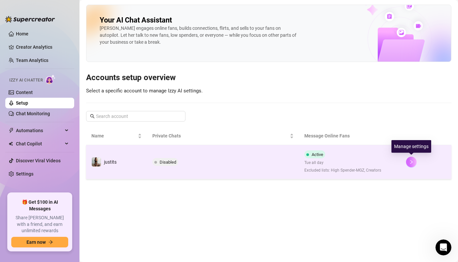
click at [415, 160] on button "button" at bounding box center [411, 161] width 11 height 11
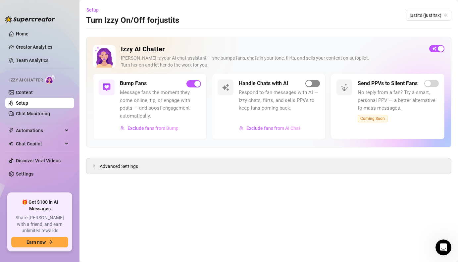
click at [308, 86] on div "button" at bounding box center [309, 83] width 6 height 6
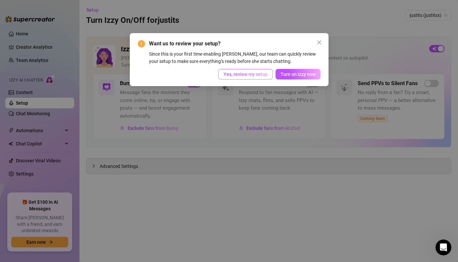
click at [259, 76] on span "Yes, review my setup" at bounding box center [245, 73] width 44 height 5
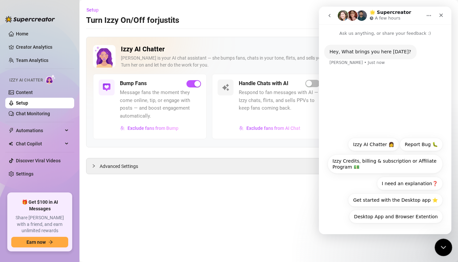
click at [445, 242] on div "Close Intercom Messenger" at bounding box center [442, 246] width 16 height 16
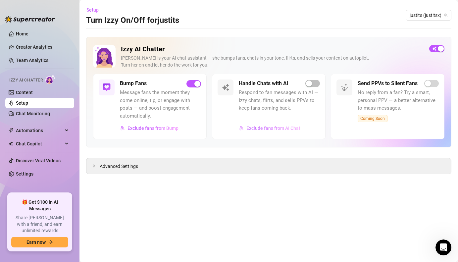
click at [291, 125] on span "Exclude fans from AI Chat" at bounding box center [273, 127] width 54 height 5
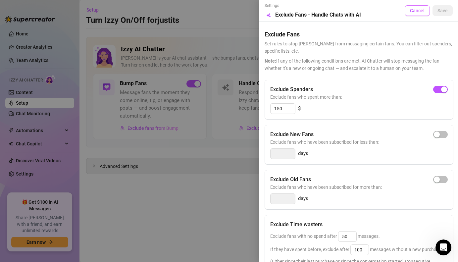
click at [420, 11] on span "Cancel" at bounding box center [417, 10] width 15 height 5
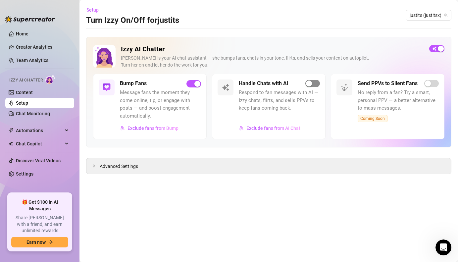
click at [310, 82] on div "button" at bounding box center [309, 83] width 6 height 6
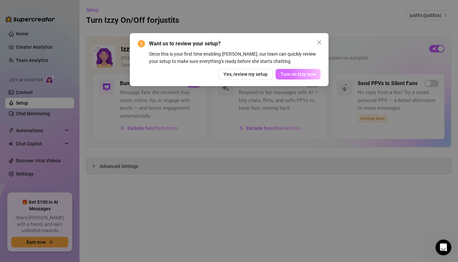
click at [291, 72] on span "Turn on Izzy now" at bounding box center [297, 73] width 35 height 5
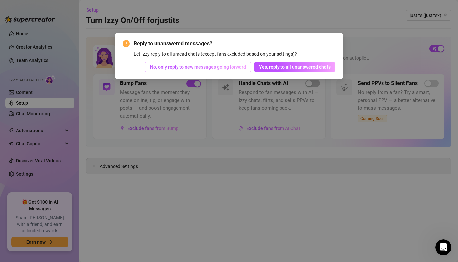
click at [235, 68] on span "No, only reply to new messages going forward" at bounding box center [198, 66] width 96 height 5
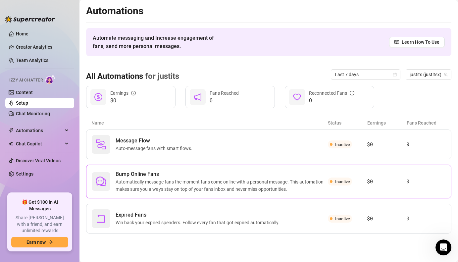
click at [312, 197] on div "Bump Online Fans Automatically message fans the moment fans come online with a …" at bounding box center [268, 181] width 365 height 34
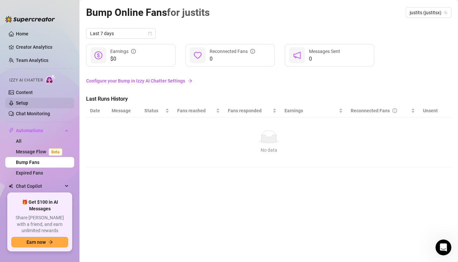
click at [28, 102] on link "Setup" at bounding box center [22, 102] width 12 height 5
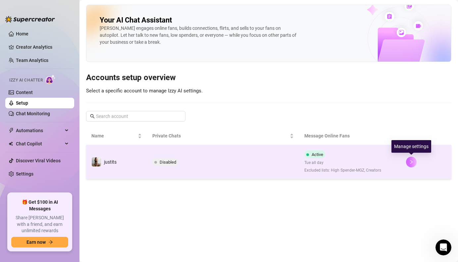
click at [412, 160] on icon "right" at bounding box center [411, 161] width 5 height 5
click at [165, 160] on span "Disabled" at bounding box center [167, 161] width 17 height 5
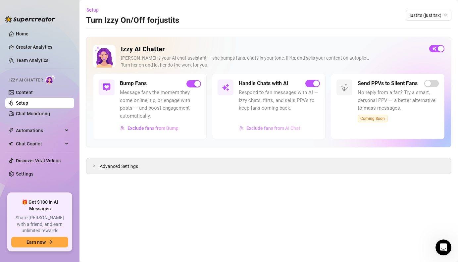
click at [264, 129] on span "Exclude fans from AI Chat" at bounding box center [273, 127] width 54 height 5
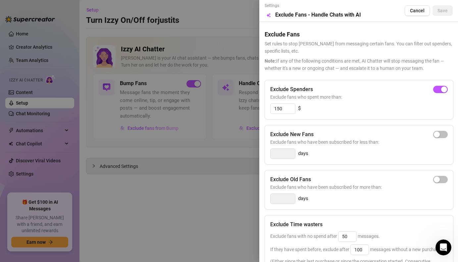
scroll to position [88, 0]
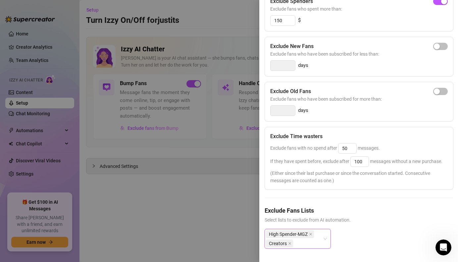
click at [322, 241] on div "High Spender-MGZ Creators" at bounding box center [294, 238] width 57 height 19
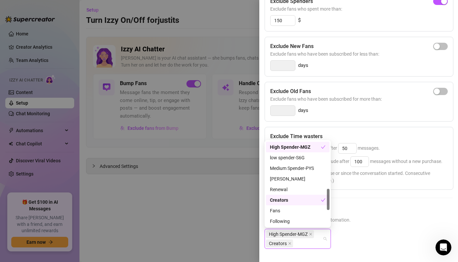
scroll to position [190, 0]
click at [297, 180] on div "[PERSON_NAME]" at bounding box center [298, 179] width 56 height 7
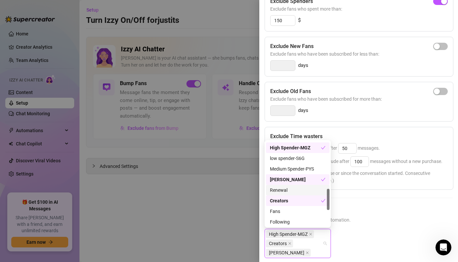
click at [364, 227] on div "Exclude Fans Lists Select lists to exclude from AI automation. High Spender-MGZ…" at bounding box center [358, 237] width 188 height 63
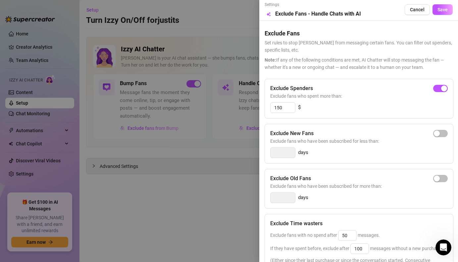
scroll to position [0, 0]
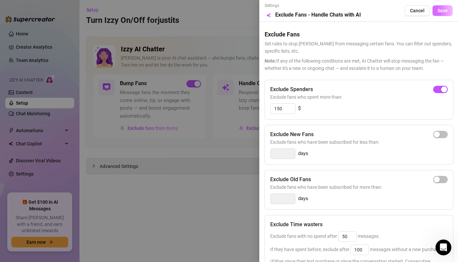
click at [444, 10] on span "Save" at bounding box center [442, 10] width 10 height 5
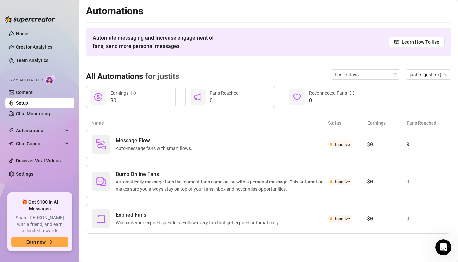
click at [28, 106] on link "Setup" at bounding box center [22, 102] width 12 height 5
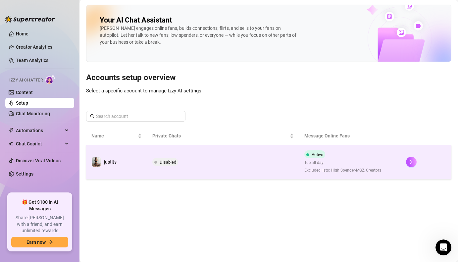
click at [216, 157] on td "Disabled" at bounding box center [223, 162] width 152 height 34
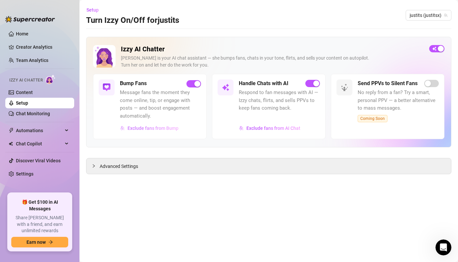
click at [159, 130] on span "Exclude fans from Bump" at bounding box center [152, 127] width 51 height 5
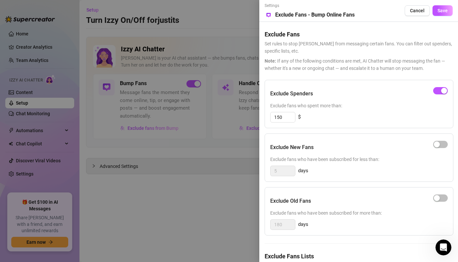
scroll to position [39, 0]
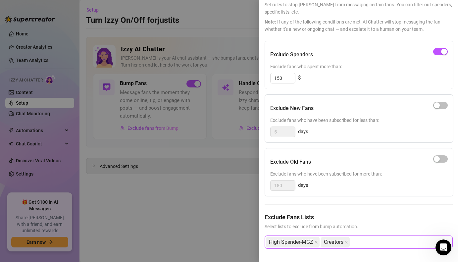
click at [375, 245] on div "High Spender-MGZ Creators" at bounding box center [355, 242] width 178 height 12
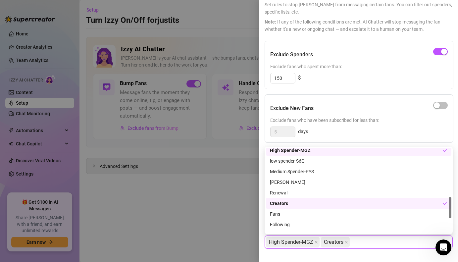
scroll to position [190, 0]
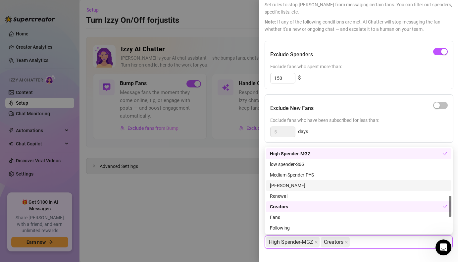
click at [286, 185] on div "[PERSON_NAME]" at bounding box center [358, 185] width 177 height 7
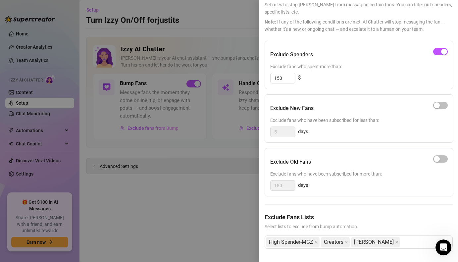
click at [377, 245] on div "Exclude Fans Lists Select lists to exclude from bump automation. High Spender-M…" at bounding box center [358, 235] width 188 height 47
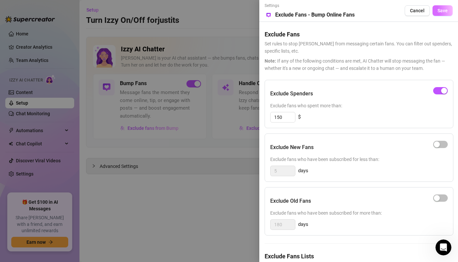
click at [438, 14] on button "Save" at bounding box center [442, 10] width 20 height 11
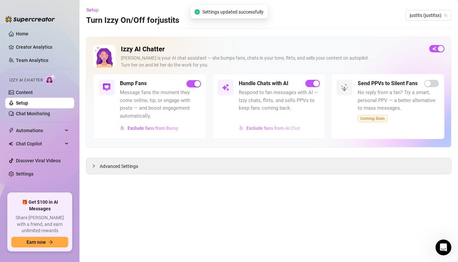
click at [254, 126] on span "Exclude fans from AI Chat" at bounding box center [273, 127] width 54 height 5
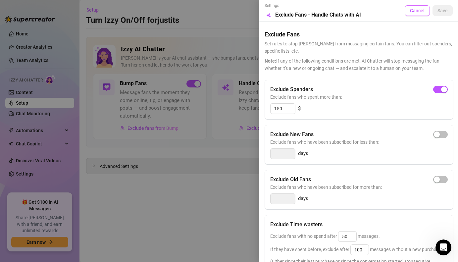
click at [409, 9] on button "Cancel" at bounding box center [416, 10] width 25 height 11
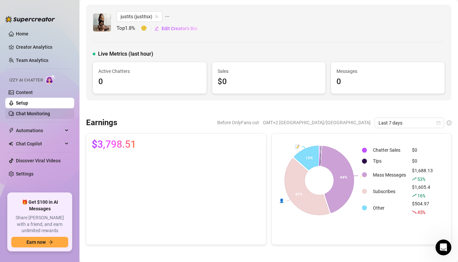
click at [50, 115] on link "Chat Monitoring" at bounding box center [33, 113] width 34 height 5
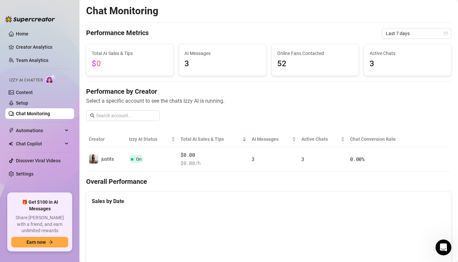
click at [232, 70] on div "AI Messages 3" at bounding box center [222, 59] width 87 height 31
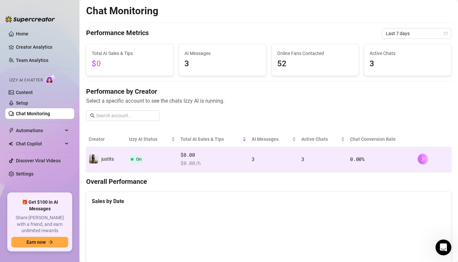
click at [422, 159] on icon "right" at bounding box center [422, 158] width 5 height 5
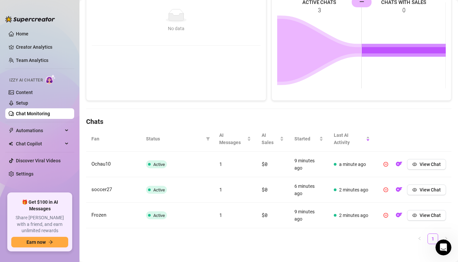
scroll to position [127, 0]
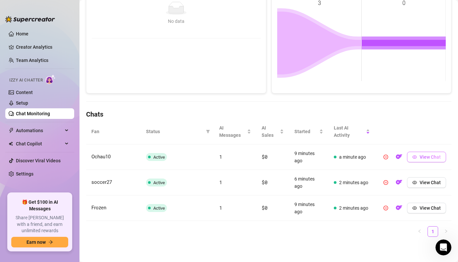
click at [418, 156] on button "View Chat" at bounding box center [426, 157] width 39 height 11
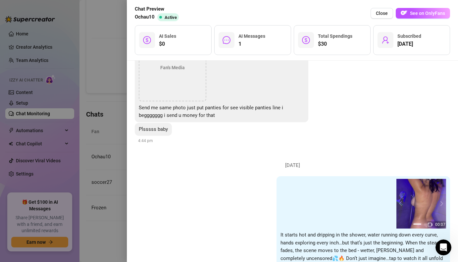
scroll to position [293, 0]
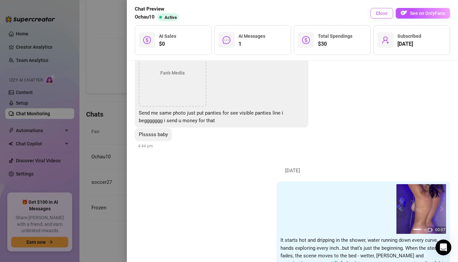
click at [376, 13] on span "Close" at bounding box center [381, 13] width 12 height 5
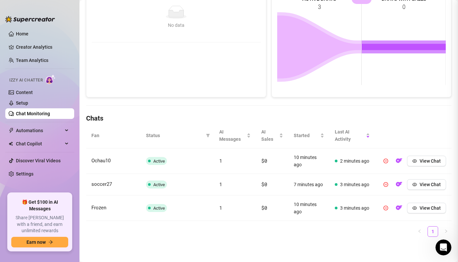
scroll to position [0, 0]
click at [419, 187] on button "View Chat" at bounding box center [426, 184] width 39 height 11
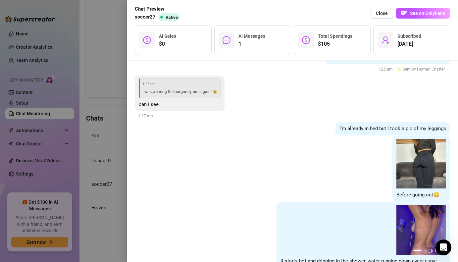
scroll to position [2329, 0]
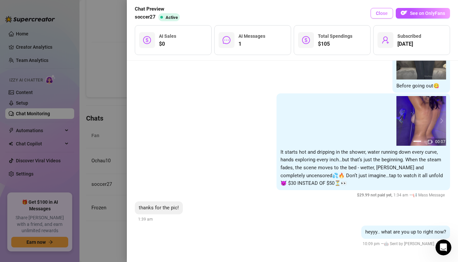
click at [383, 12] on span "Close" at bounding box center [381, 13] width 12 height 5
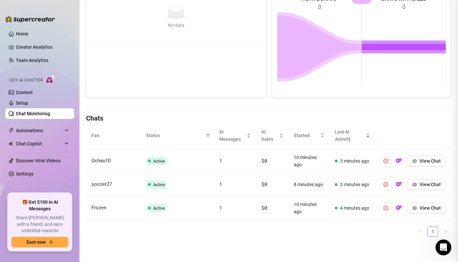
scroll to position [0, 0]
click at [417, 208] on button "View Chat" at bounding box center [426, 207] width 39 height 11
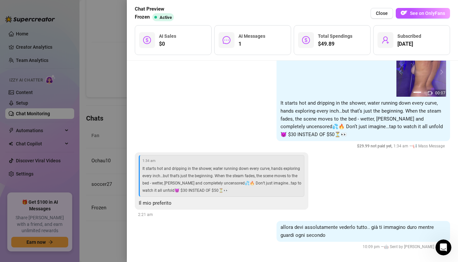
scroll to position [387, 0]
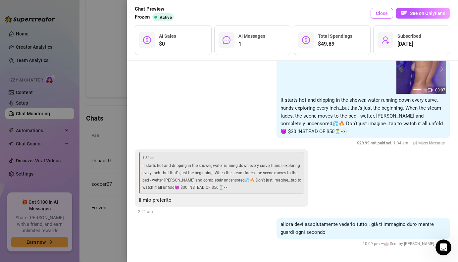
click at [382, 14] on span "Close" at bounding box center [381, 13] width 12 height 5
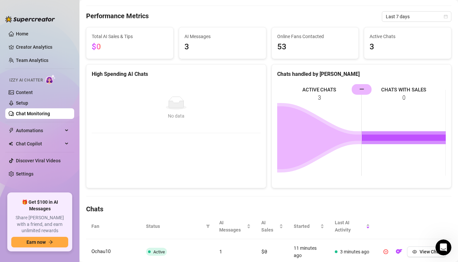
scroll to position [0, 0]
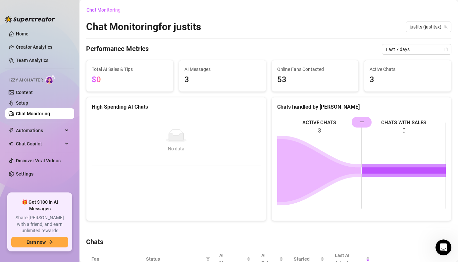
click at [280, 73] on span "53" at bounding box center [315, 79] width 76 height 13
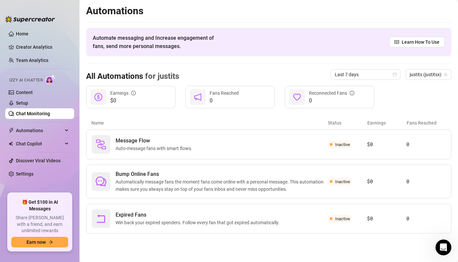
drag, startPoint x: 65, startPoint y: 114, endPoint x: 74, endPoint y: 114, distance: 8.9
click at [50, 114] on link "Chat Monitoring" at bounding box center [33, 113] width 34 height 5
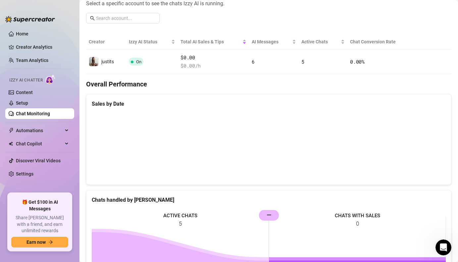
scroll to position [103, 0]
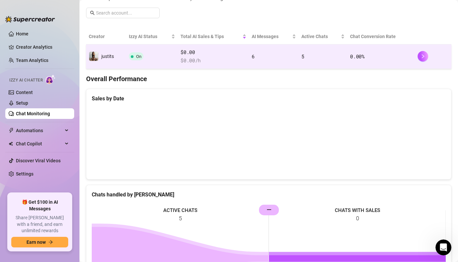
click at [205, 62] on span "$ 0.00 /h" at bounding box center [213, 61] width 66 height 8
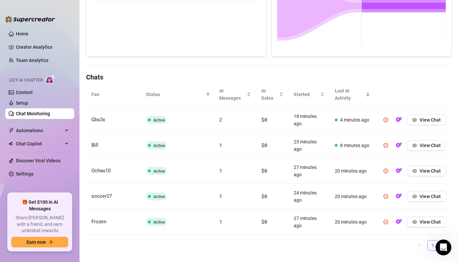
scroll to position [178, 0]
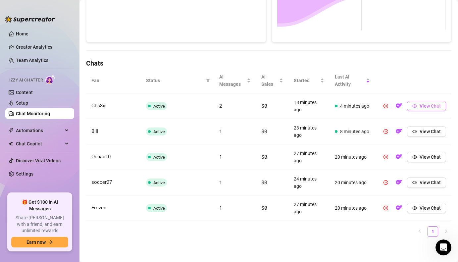
click at [417, 108] on button "View Chat" at bounding box center [426, 106] width 39 height 11
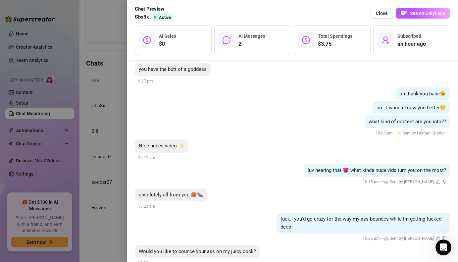
scroll to position [206, 0]
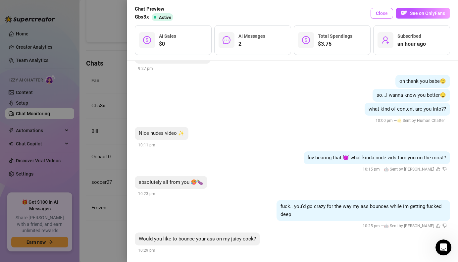
click at [378, 13] on span "Close" at bounding box center [381, 13] width 12 height 5
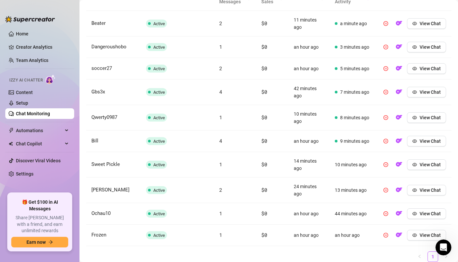
scroll to position [266, 0]
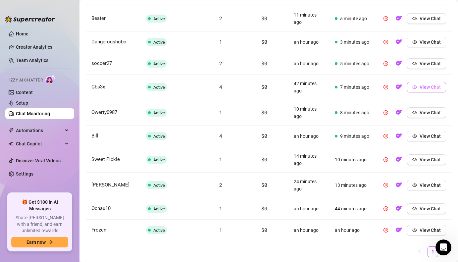
click at [424, 87] on span "View Chat" at bounding box center [429, 86] width 21 height 5
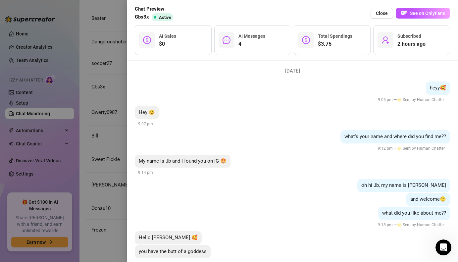
scroll to position [0, 0]
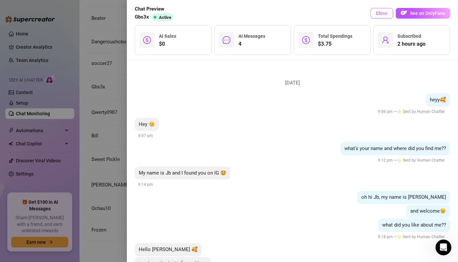
click at [375, 11] on button "Close" at bounding box center [381, 13] width 22 height 11
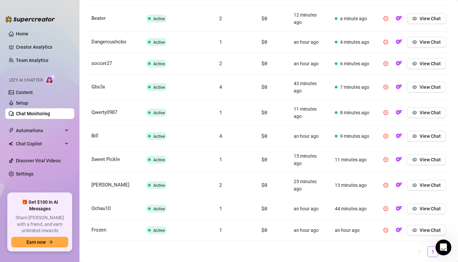
scroll to position [286, 0]
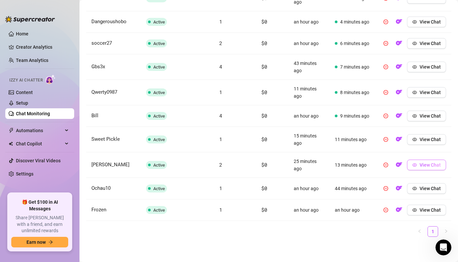
click at [418, 163] on button "View Chat" at bounding box center [426, 164] width 39 height 11
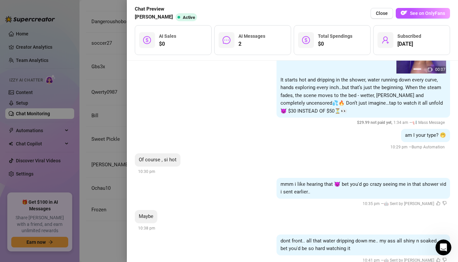
scroll to position [279, 0]
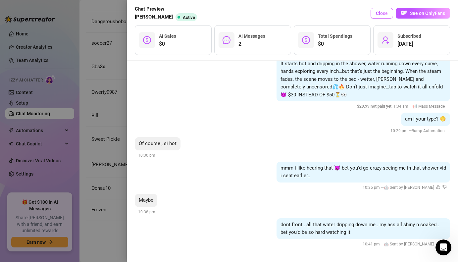
click at [387, 11] on span "Close" at bounding box center [381, 13] width 12 height 5
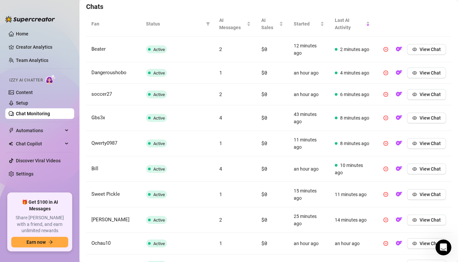
scroll to position [222, 0]
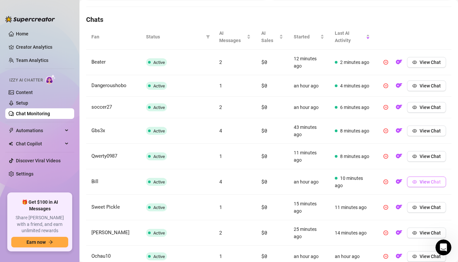
click at [428, 182] on span "View Chat" at bounding box center [429, 181] width 21 height 5
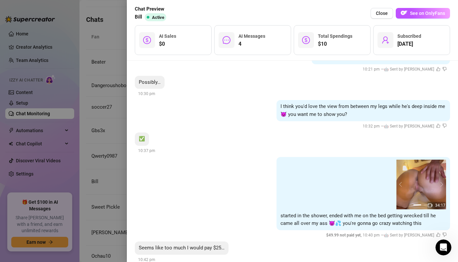
scroll to position [866, 0]
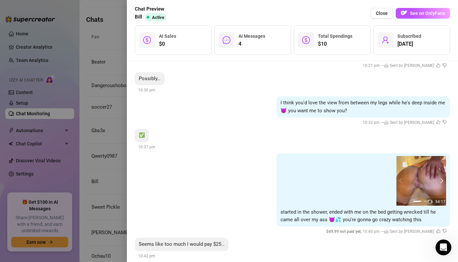
click at [442, 179] on button "next" at bounding box center [440, 180] width 5 height 5
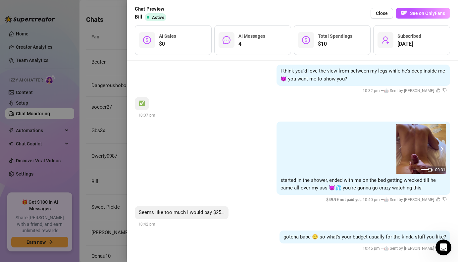
scroll to position [902, 0]
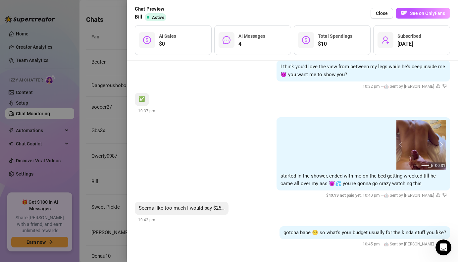
click at [412, 142] on img at bounding box center [421, 145] width 50 height 50
click at [399, 144] on button "prev" at bounding box center [401, 144] width 5 height 5
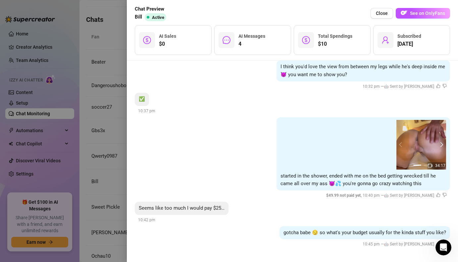
click at [440, 146] on button "next" at bounding box center [440, 144] width 5 height 5
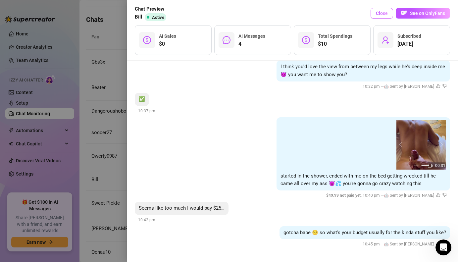
click at [384, 16] on button "Close" at bounding box center [381, 13] width 22 height 11
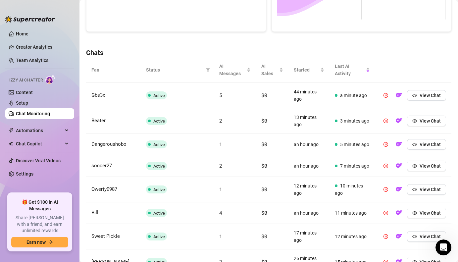
scroll to position [188, 0]
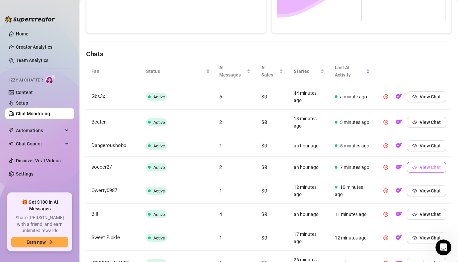
click at [418, 170] on button "View Chat" at bounding box center [426, 167] width 39 height 11
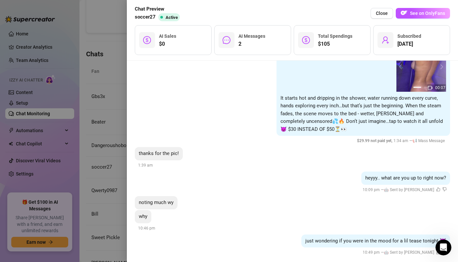
scroll to position [1857, 0]
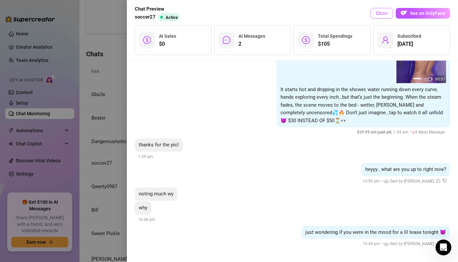
click at [378, 13] on span "Close" at bounding box center [381, 13] width 12 height 5
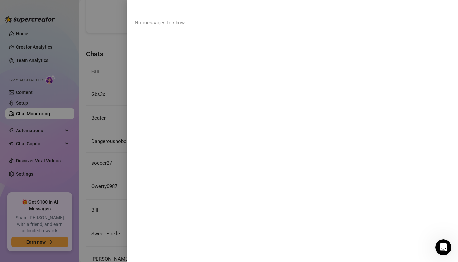
scroll to position [0, 0]
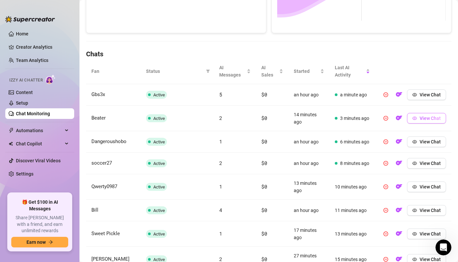
click at [426, 120] on span "View Chat" at bounding box center [429, 117] width 21 height 5
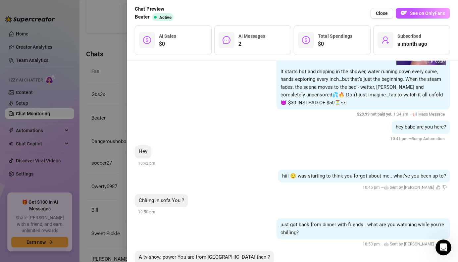
scroll to position [295, 0]
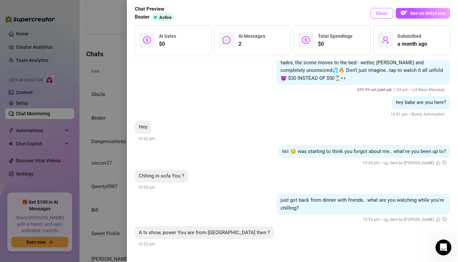
click at [376, 14] on button "Close" at bounding box center [381, 13] width 22 height 11
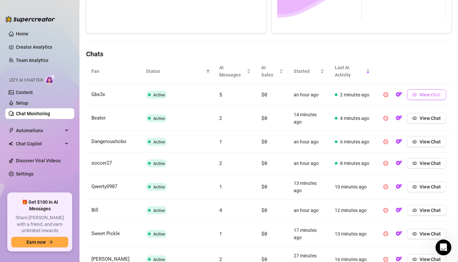
click at [435, 98] on button "View Chat" at bounding box center [426, 94] width 39 height 11
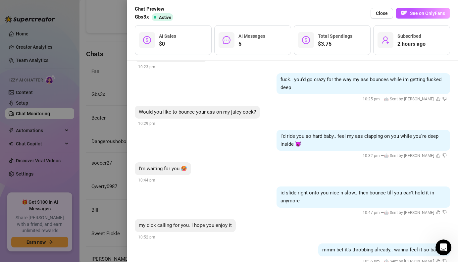
scroll to position [350, 0]
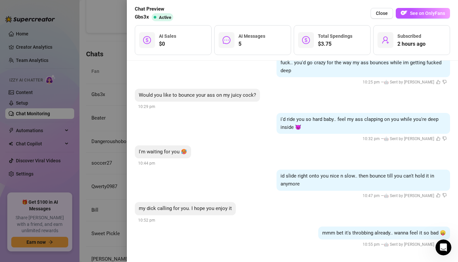
click at [381, 19] on div "Chat Preview Gbs3x Active Close See on OnlyFans" at bounding box center [292, 13] width 315 height 16
click at [381, 16] on button "Close" at bounding box center [381, 13] width 22 height 11
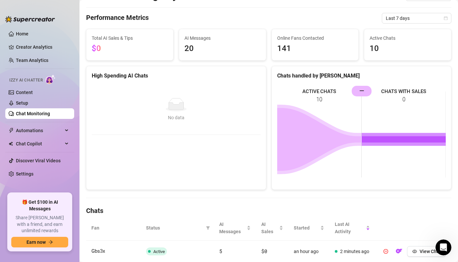
scroll to position [0, 0]
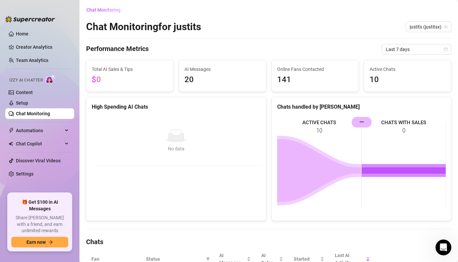
click at [292, 84] on span "141" at bounding box center [315, 79] width 76 height 13
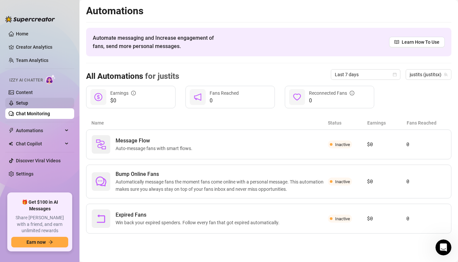
click at [28, 106] on link "Setup" at bounding box center [22, 102] width 12 height 5
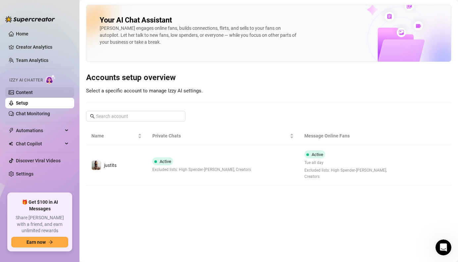
click at [33, 95] on link "Content" at bounding box center [24, 92] width 17 height 5
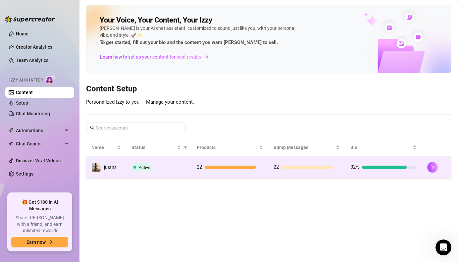
click at [226, 167] on div at bounding box center [229, 166] width 51 height 3
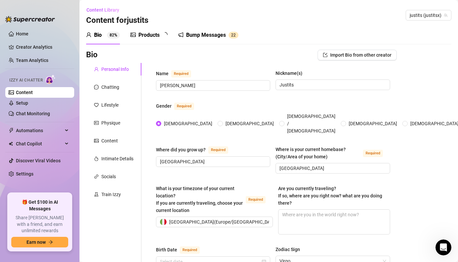
radio input "true"
type input "[DATE]"
click at [153, 37] on div "Products" at bounding box center [148, 35] width 21 height 8
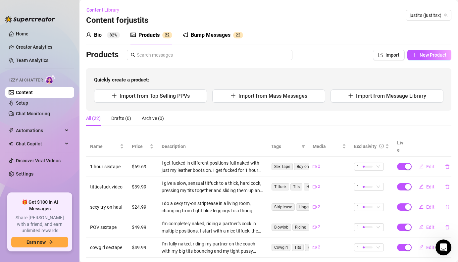
click at [432, 164] on span "Edit" at bounding box center [430, 166] width 8 height 5
type textarea "Type your message here..."
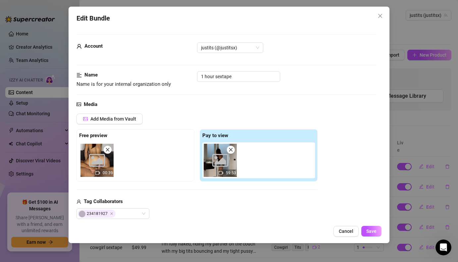
scroll to position [72, 0]
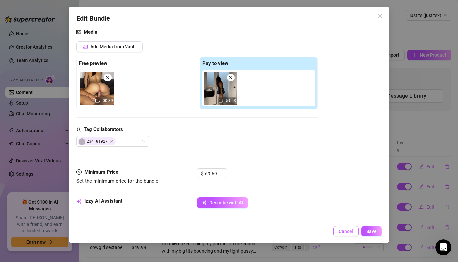
click at [339, 235] on button "Cancel" at bounding box center [345, 231] width 25 height 11
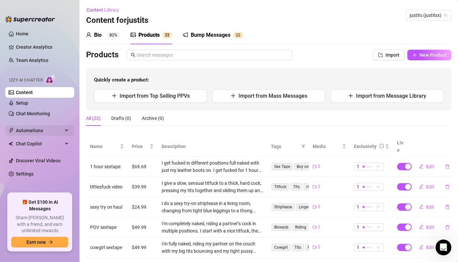
click at [30, 126] on span "Automations" at bounding box center [39, 130] width 47 height 11
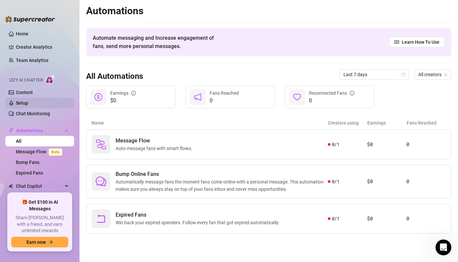
click at [28, 104] on link "Setup" at bounding box center [22, 102] width 12 height 5
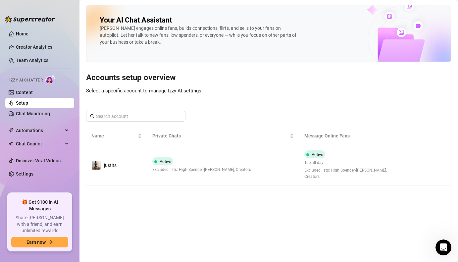
click at [197, 162] on div "Active Excluded lists: High Spender-[PERSON_NAME], Creators" at bounding box center [201, 165] width 99 height 16
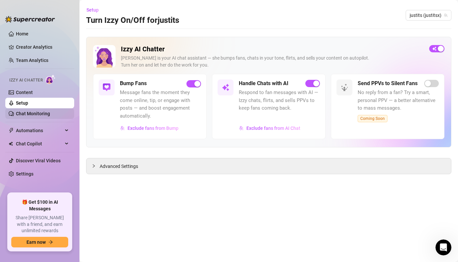
click at [40, 115] on link "Chat Monitoring" at bounding box center [33, 113] width 34 height 5
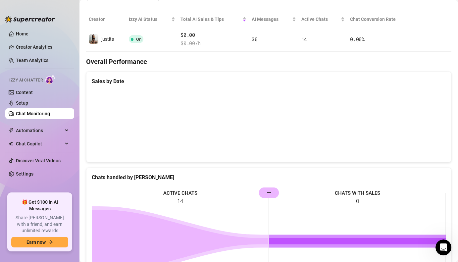
scroll to position [108, 0]
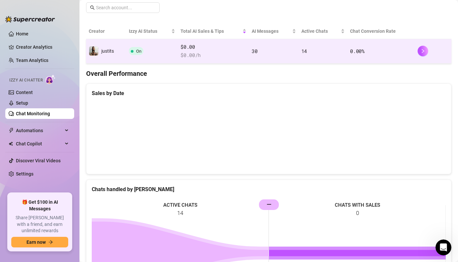
click at [122, 60] on td "justits" at bounding box center [106, 51] width 40 height 24
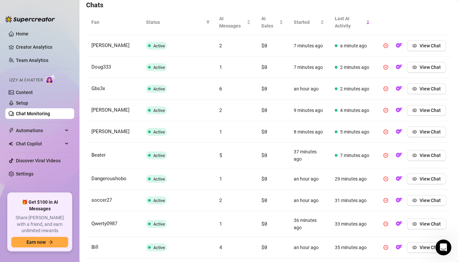
scroll to position [241, 0]
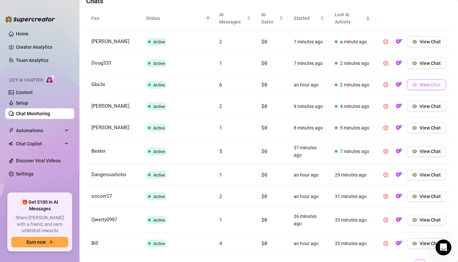
click at [438, 83] on span "View Chat" at bounding box center [429, 84] width 21 height 5
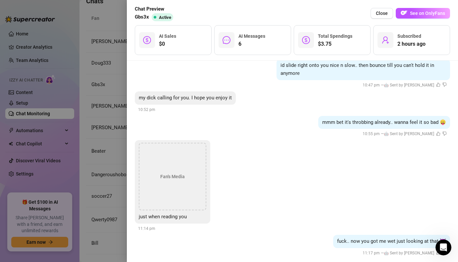
scroll to position [469, 0]
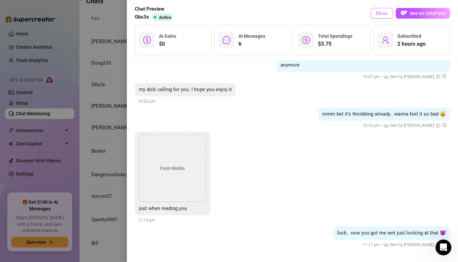
click at [374, 13] on button "Close" at bounding box center [381, 13] width 22 height 11
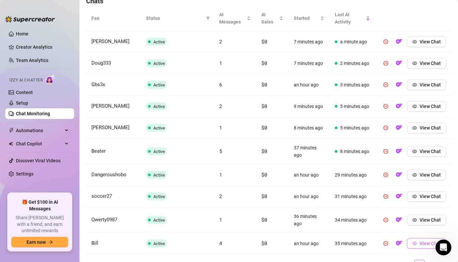
click at [411, 244] on button "View Chat" at bounding box center [426, 243] width 39 height 11
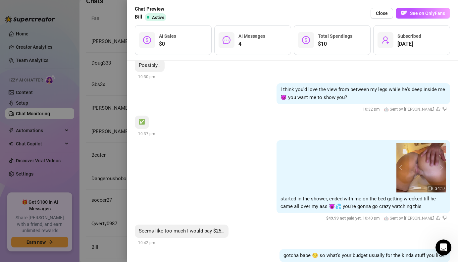
scroll to position [902, 0]
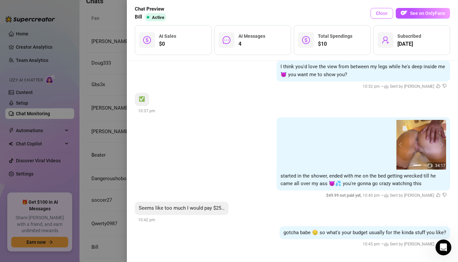
click at [378, 15] on span "Close" at bounding box center [381, 13] width 12 height 5
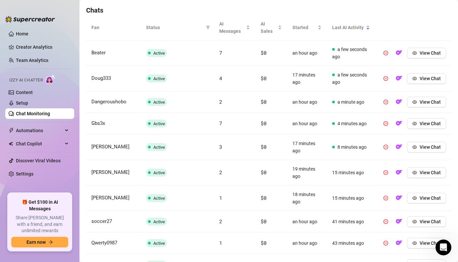
scroll to position [286, 0]
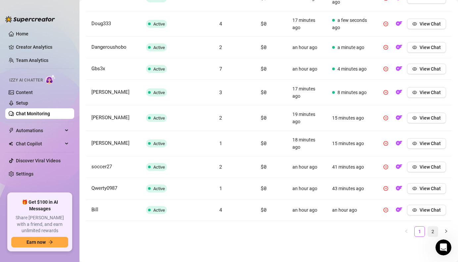
drag, startPoint x: 434, startPoint y: 232, endPoint x: 430, endPoint y: 232, distance: 4.0
click at [434, 232] on link "2" at bounding box center [432, 231] width 10 height 10
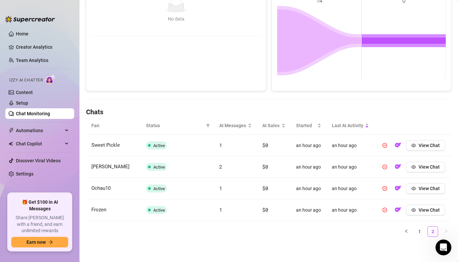
scroll to position [130, 0]
click at [417, 170] on button "View Chat" at bounding box center [425, 166] width 39 height 11
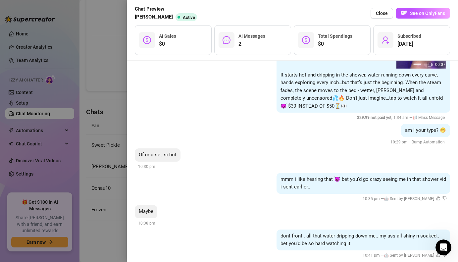
scroll to position [279, 0]
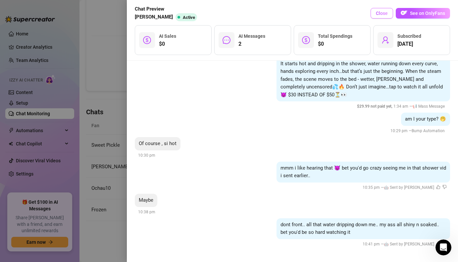
click at [387, 11] on span "Close" at bounding box center [381, 13] width 12 height 5
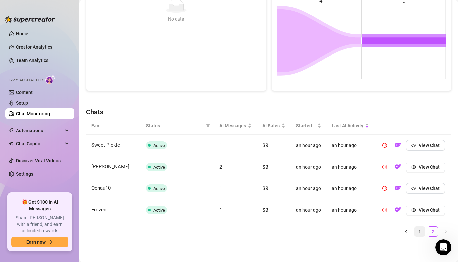
click at [418, 235] on link "1" at bounding box center [419, 231] width 10 height 10
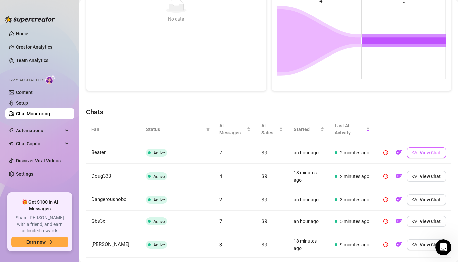
click at [436, 152] on span "View Chat" at bounding box center [429, 152] width 21 height 5
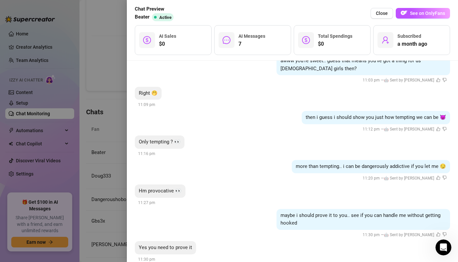
scroll to position [554, 0]
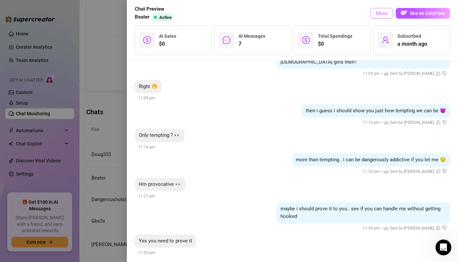
click at [382, 10] on button "Close" at bounding box center [381, 13] width 22 height 11
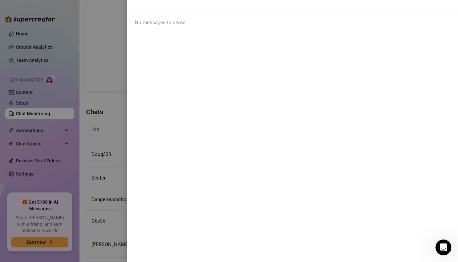
scroll to position [0, 0]
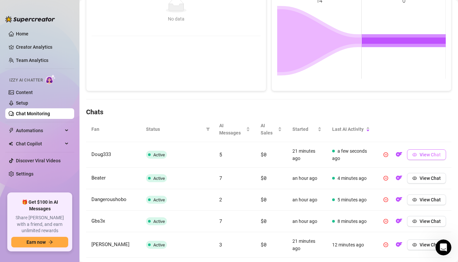
click at [426, 153] on span "View Chat" at bounding box center [429, 154] width 21 height 5
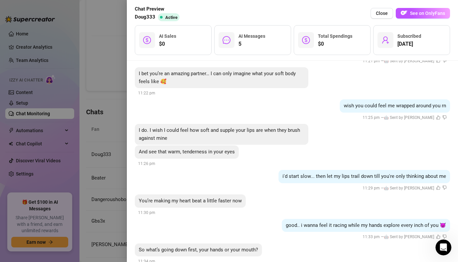
scroll to position [478, 0]
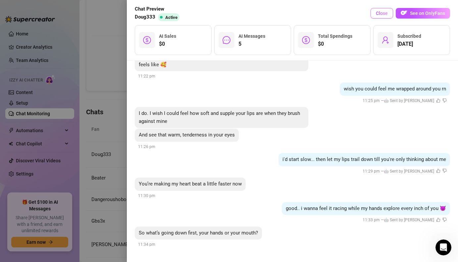
click at [376, 15] on span "Close" at bounding box center [381, 13] width 12 height 5
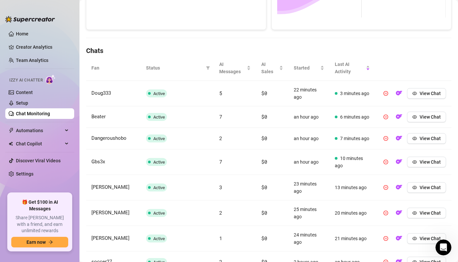
scroll to position [197, 0]
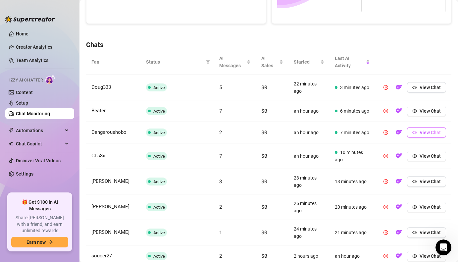
click at [431, 131] on span "View Chat" at bounding box center [429, 132] width 21 height 5
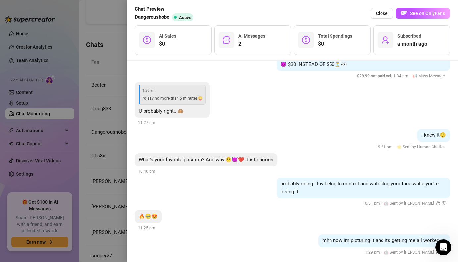
scroll to position [460, 0]
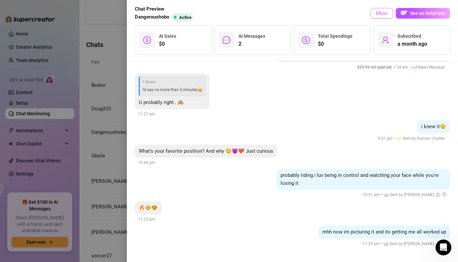
click at [378, 13] on span "Close" at bounding box center [381, 13] width 12 height 5
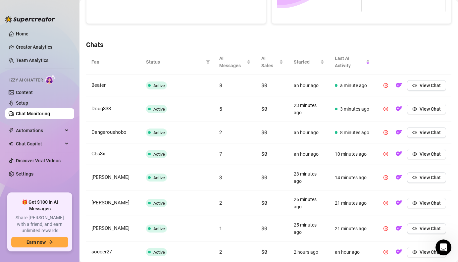
scroll to position [214, 0]
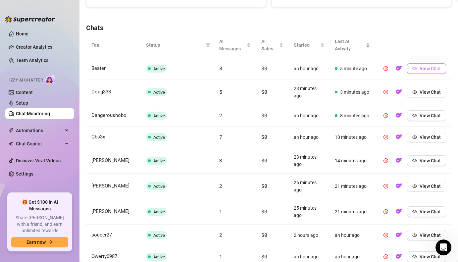
click at [420, 71] on span "View Chat" at bounding box center [429, 68] width 21 height 5
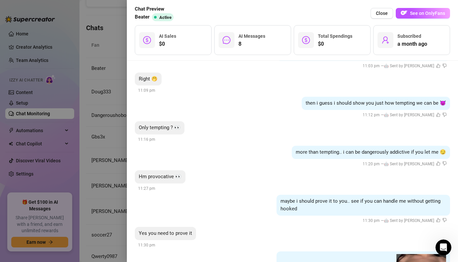
scroll to position [638, 0]
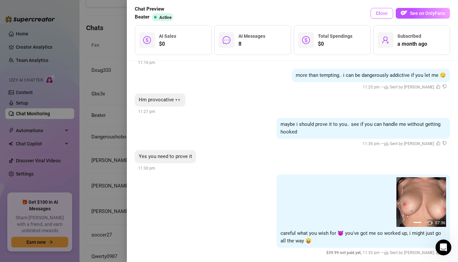
click at [378, 12] on span "Close" at bounding box center [381, 13] width 12 height 5
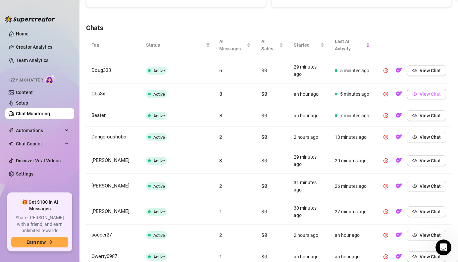
click at [437, 93] on span "View Chat" at bounding box center [429, 93] width 21 height 5
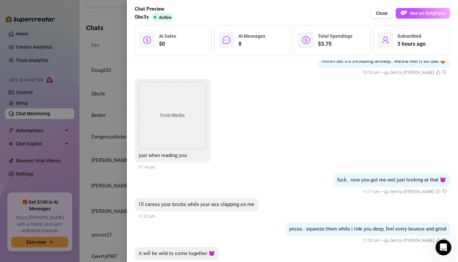
scroll to position [598, 0]
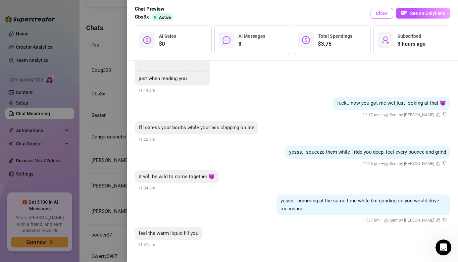
click at [384, 13] on span "Close" at bounding box center [381, 13] width 12 height 5
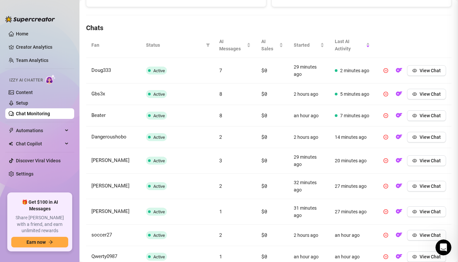
scroll to position [0, 0]
